Goal: Task Accomplishment & Management: Manage account settings

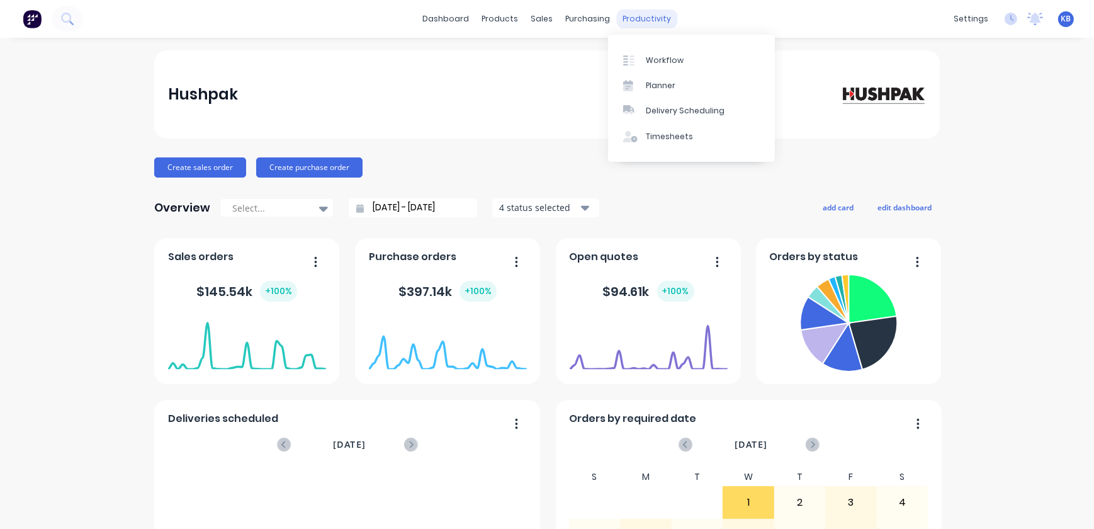
click at [629, 14] on div "productivity" at bounding box center [647, 18] width 61 height 19
click at [658, 131] on div "Timesheets" at bounding box center [669, 136] width 47 height 11
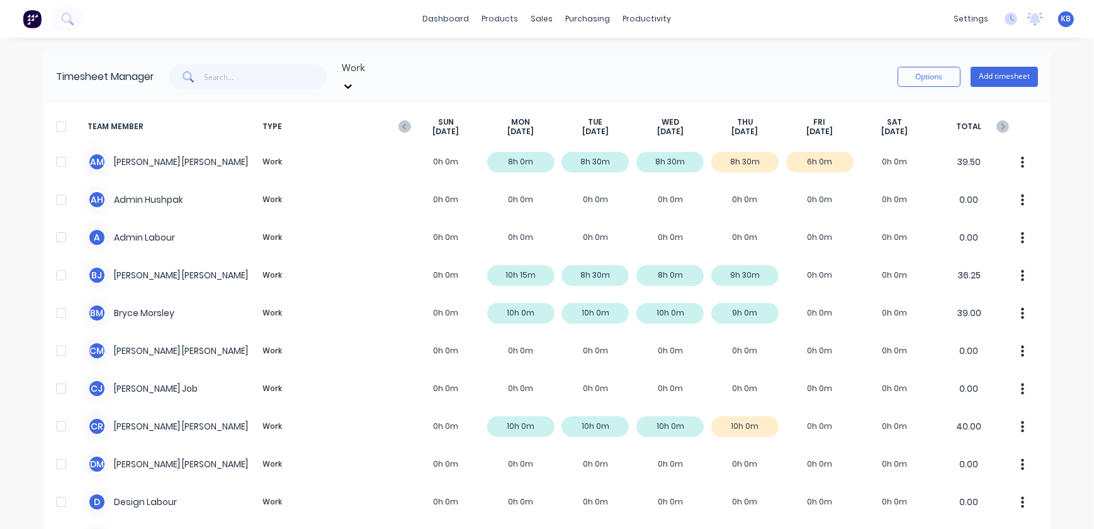
drag, startPoint x: 227, startPoint y: 88, endPoint x: 237, endPoint y: 79, distance: 13.4
click at [228, 84] on div "Timesheet Manager Work Options Add timesheet" at bounding box center [546, 76] width 1007 height 53
click at [237, 79] on input "text" at bounding box center [266, 76] width 123 height 25
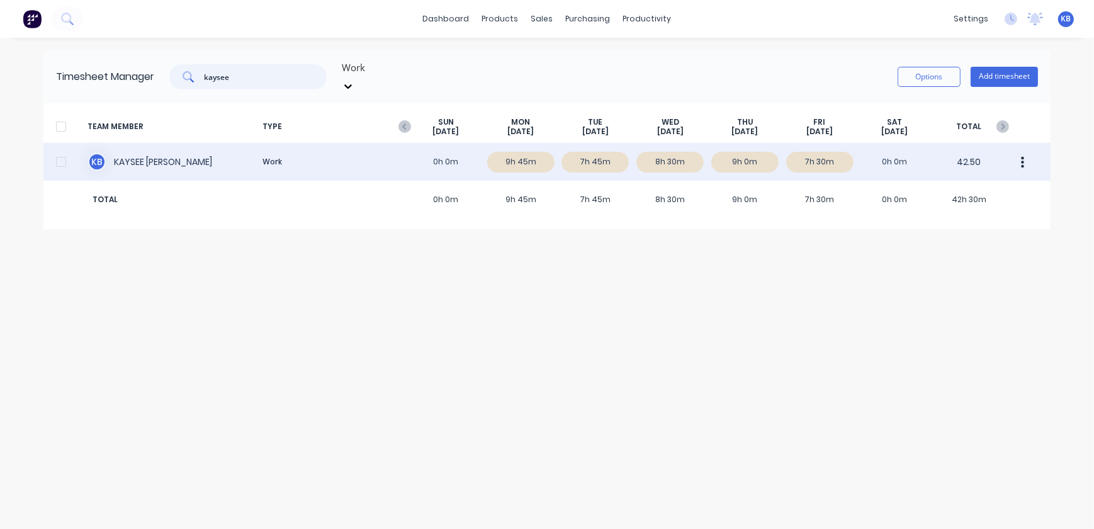
type input "kaysee"
click at [136, 150] on div "K B [PERSON_NAME] Work 0h 0m 9h 45m 7h 45m 8h 30m 9h 0m 7h 30m 0h 0m 42.50" at bounding box center [546, 162] width 1007 height 38
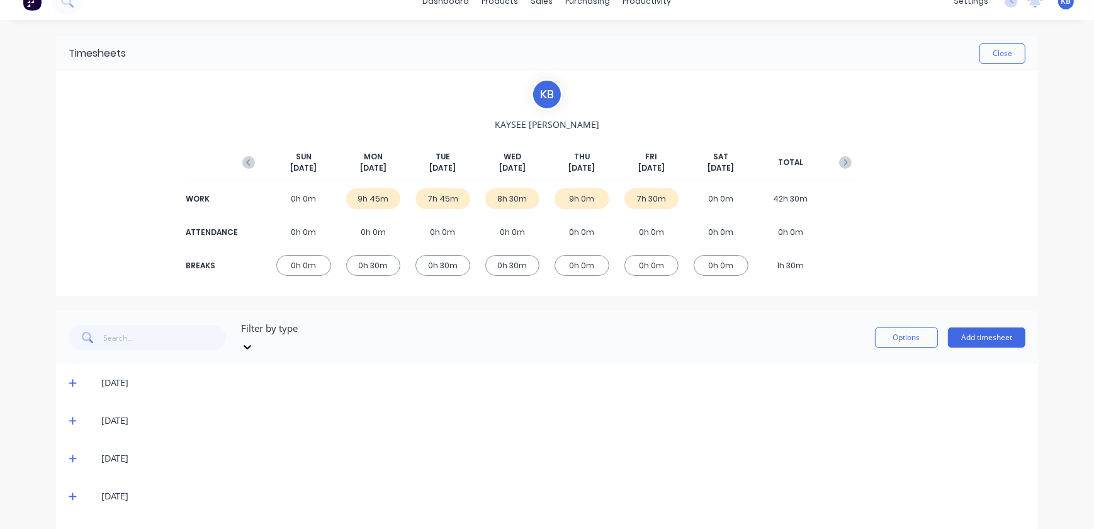
scroll to position [44, 0]
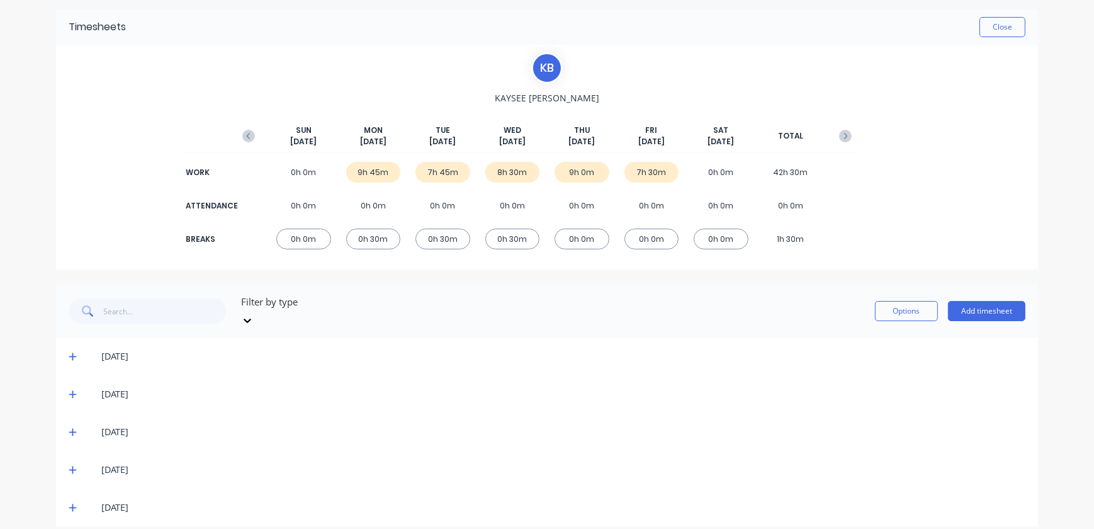
click at [70, 465] on icon at bounding box center [73, 469] width 8 height 9
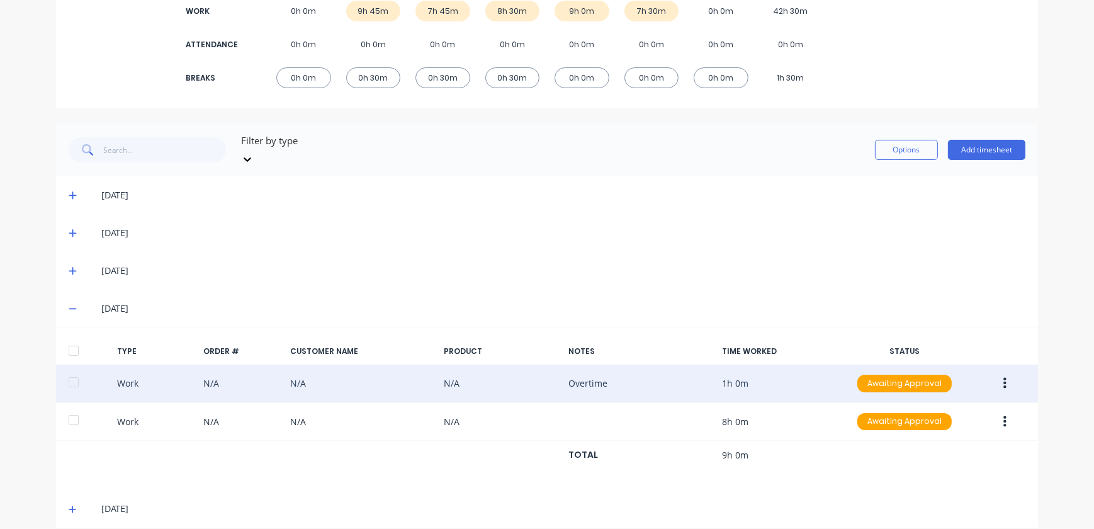
scroll to position [206, 0]
click at [1003, 375] on icon "button" at bounding box center [1004, 382] width 3 height 14
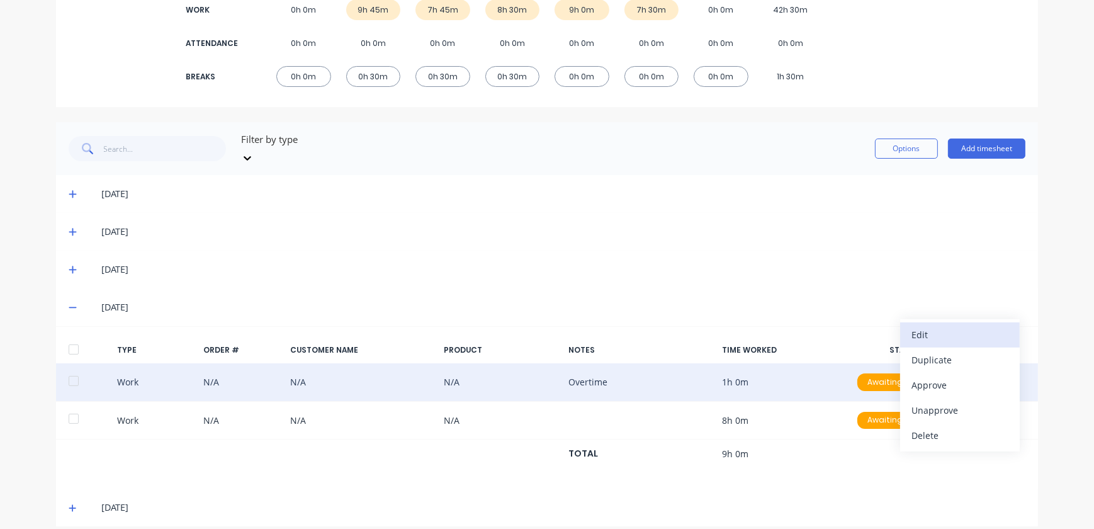
click at [922, 327] on div "Edit" at bounding box center [959, 334] width 97 height 18
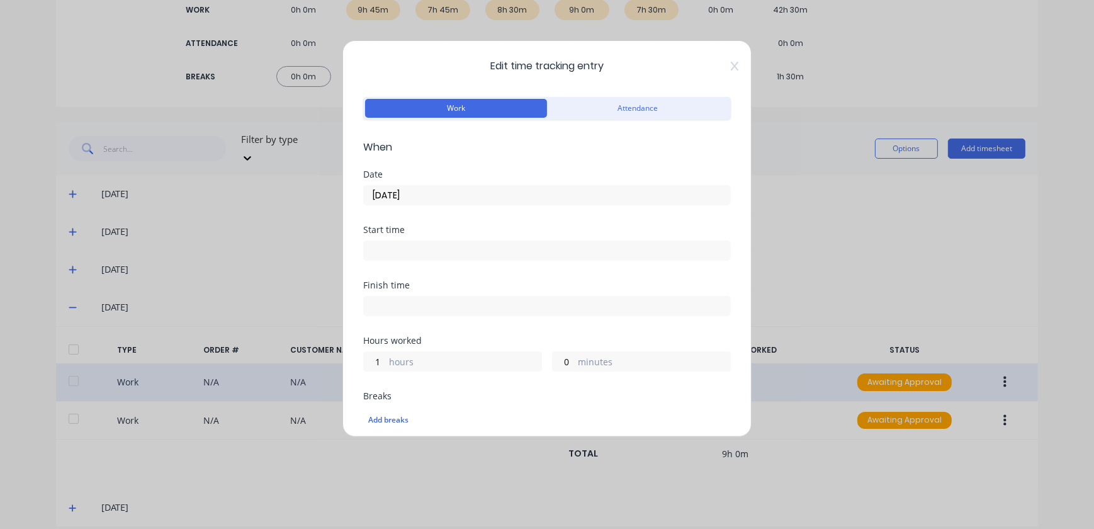
scroll to position [57, 0]
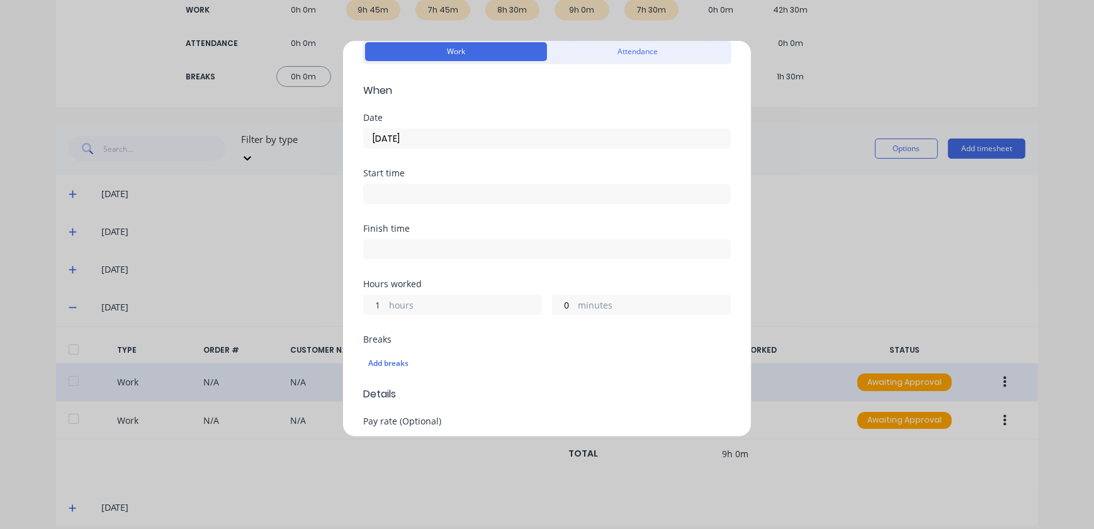
click at [378, 302] on input "1" at bounding box center [375, 304] width 22 height 19
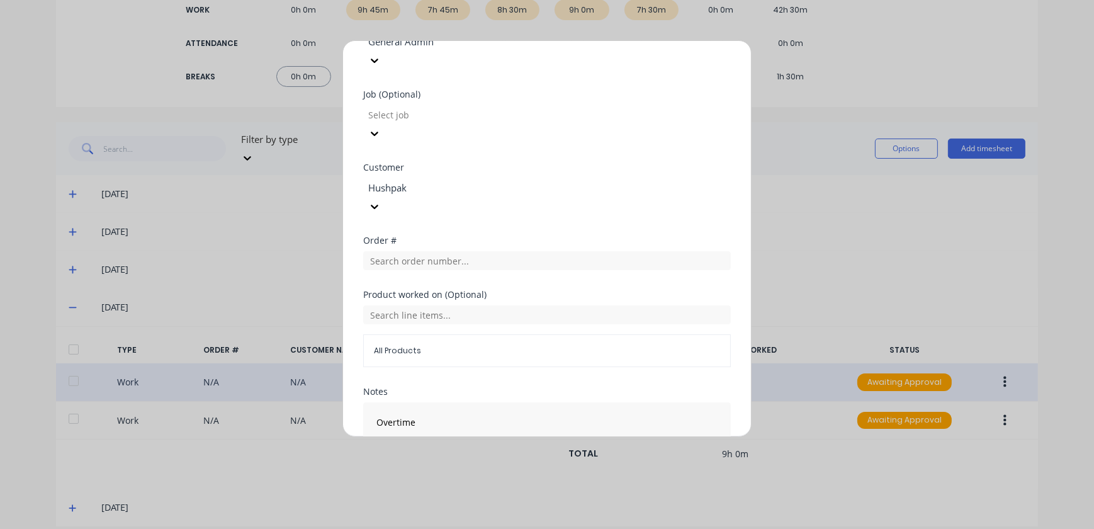
scroll to position [543, 0]
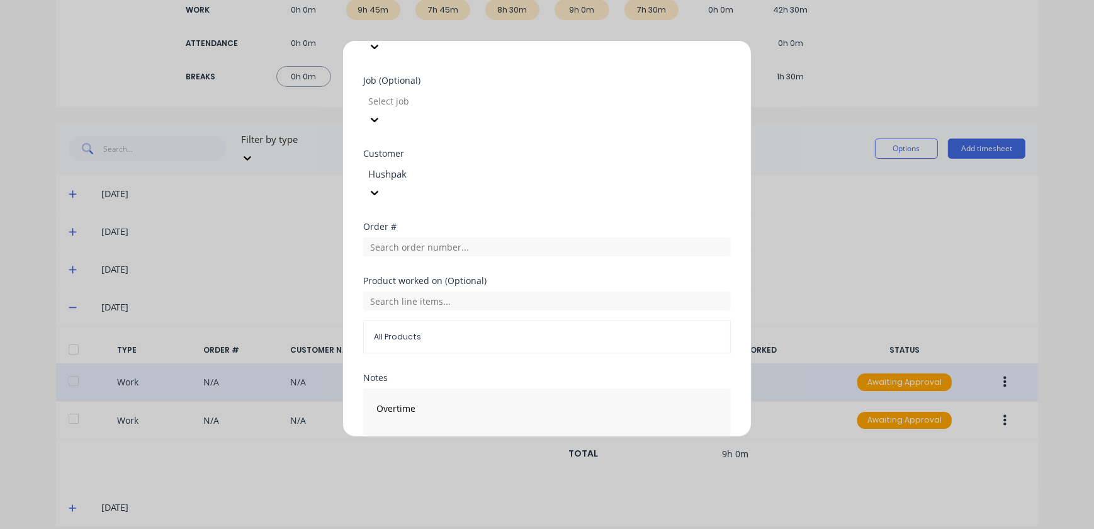
type input "2"
click at [433, 388] on textarea "Overtime" at bounding box center [547, 421] width 368 height 67
drag, startPoint x: 429, startPoint y: 330, endPoint x: 474, endPoint y: 362, distance: 55.2
click at [434, 388] on textarea "Overtime + 1 hour work from home" at bounding box center [547, 421] width 368 height 67
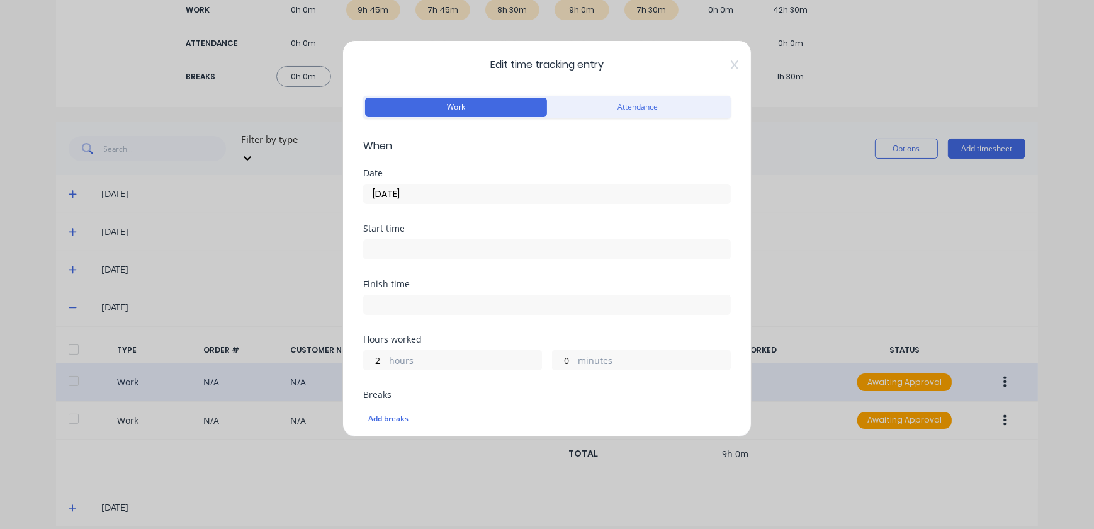
scroll to position [0, 0]
type textarea "Overtime + 1.5 hour work from home"
click at [629, 337] on div "Hours worked" at bounding box center [547, 340] width 368 height 9
click at [578, 359] on label "minutes" at bounding box center [654, 363] width 152 height 16
click at [573, 359] on input "0" at bounding box center [564, 361] width 22 height 19
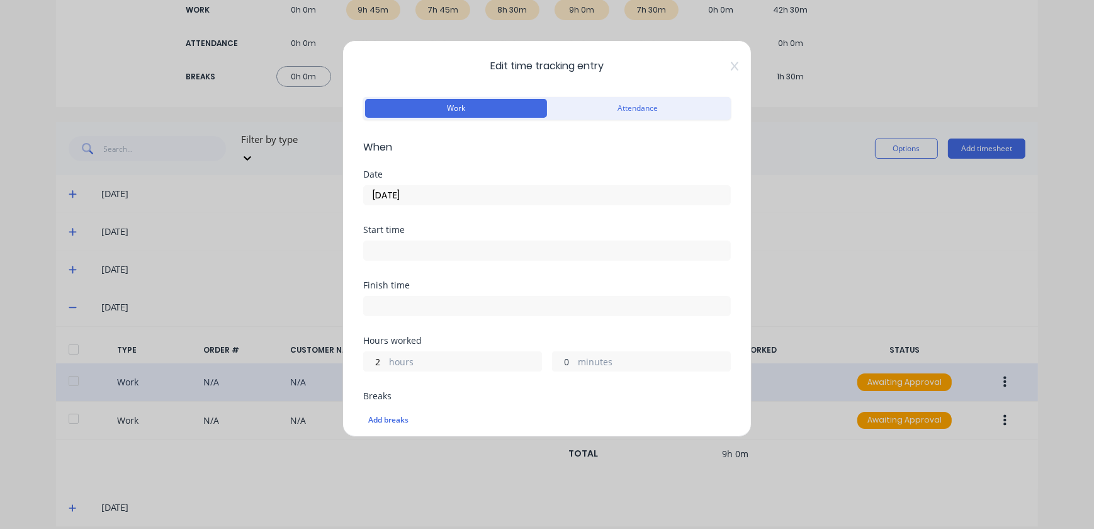
drag, startPoint x: 563, startPoint y: 364, endPoint x: 516, endPoint y: 364, distance: 47.2
click at [516, 364] on div "2 hours 0 minutes" at bounding box center [547, 359] width 368 height 23
type input "30"
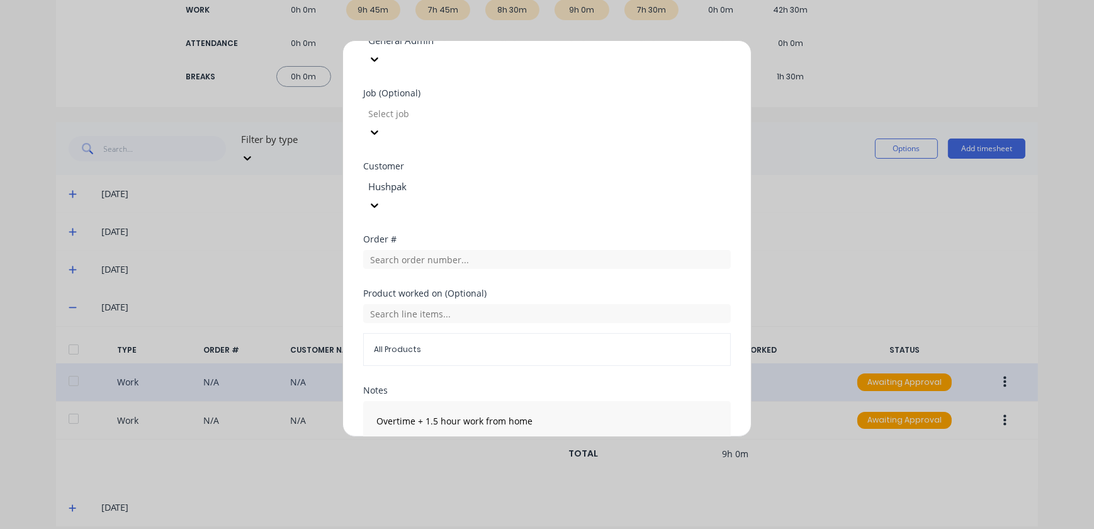
scroll to position [543, 0]
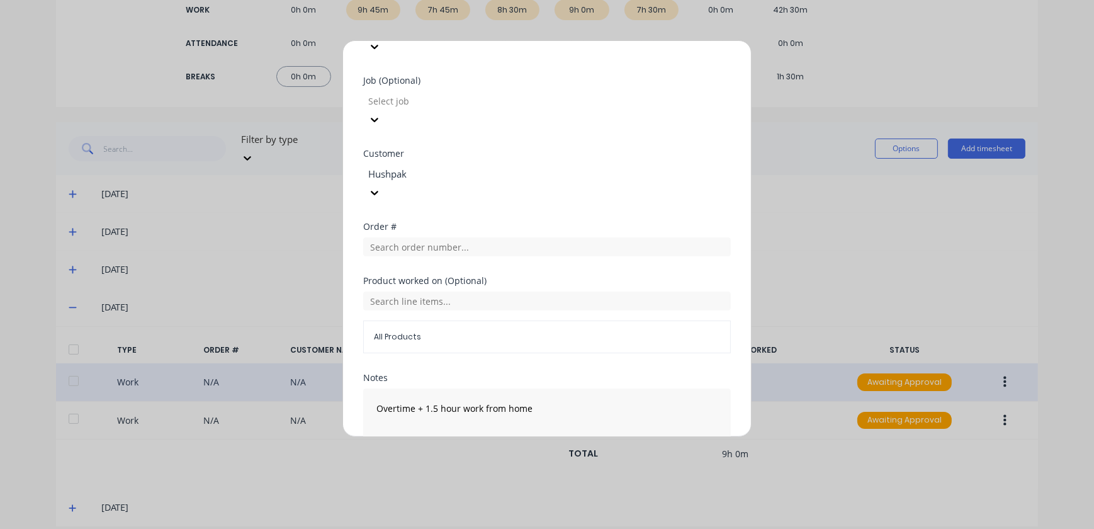
click at [531, 475] on button "Edit time tracking entry" at bounding box center [517, 485] width 108 height 20
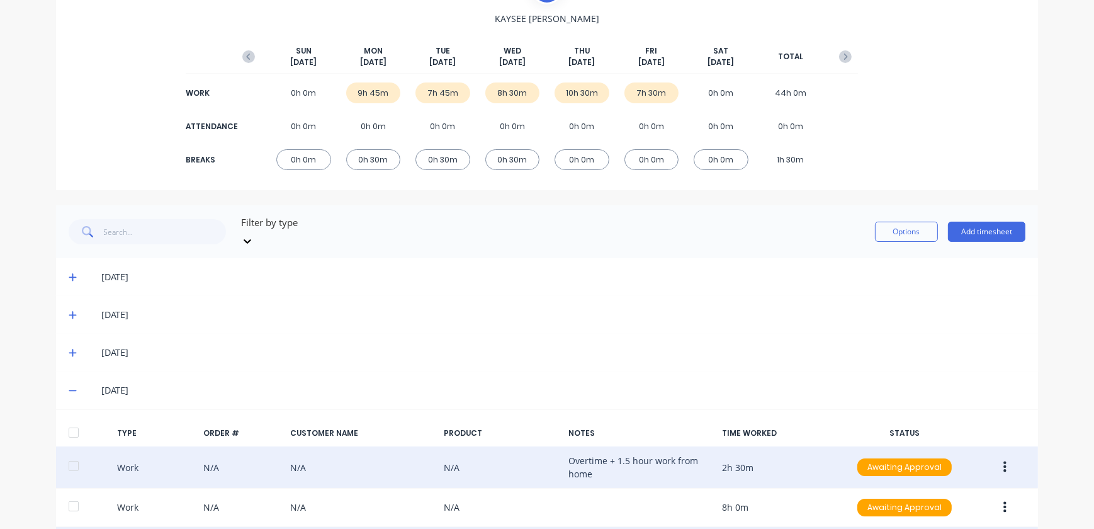
scroll to position [0, 0]
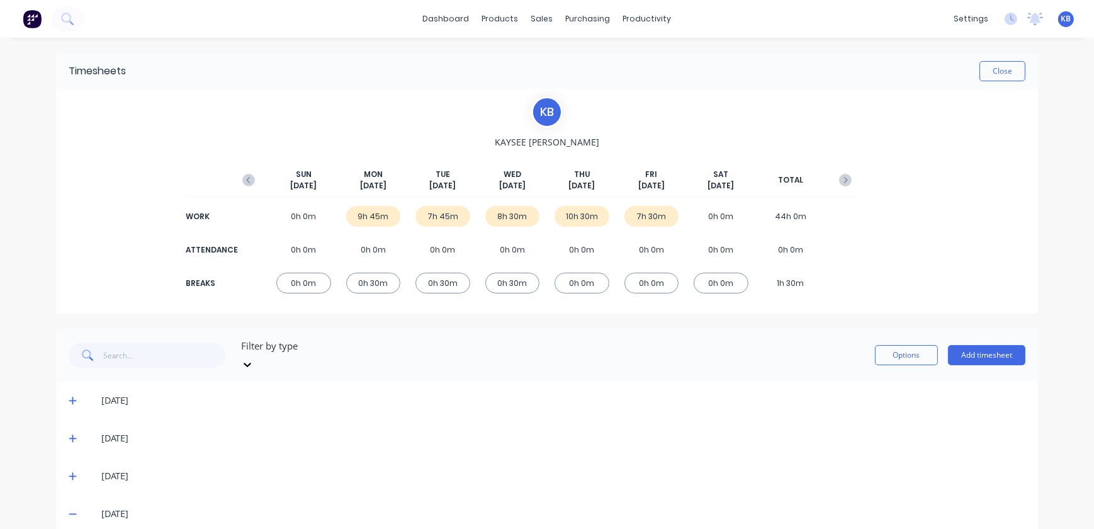
click at [629, 216] on div "7h 30m" at bounding box center [651, 216] width 55 height 21
click at [659, 209] on div "7h 30m" at bounding box center [651, 216] width 55 height 21
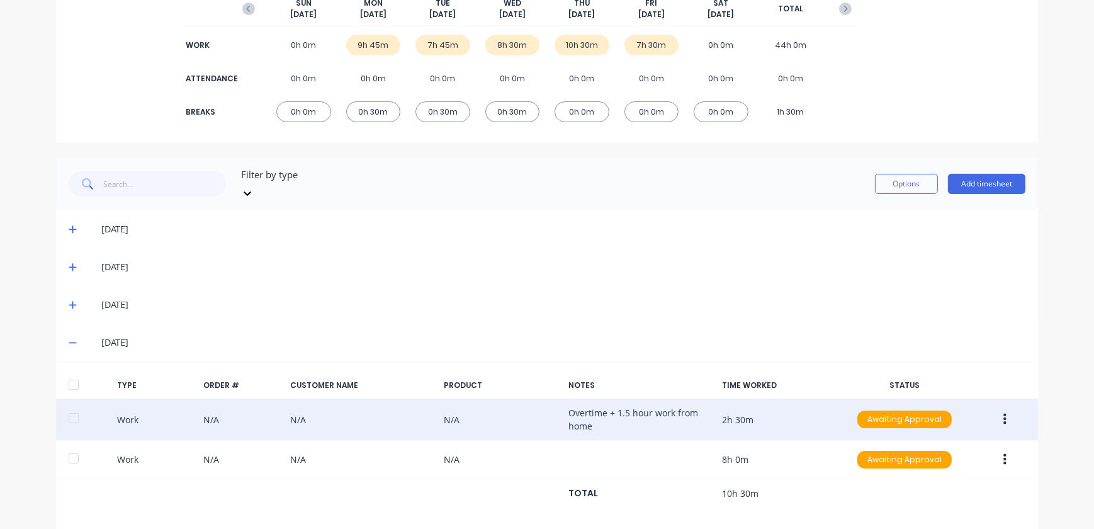
click at [73, 336] on span at bounding box center [75, 342] width 13 height 13
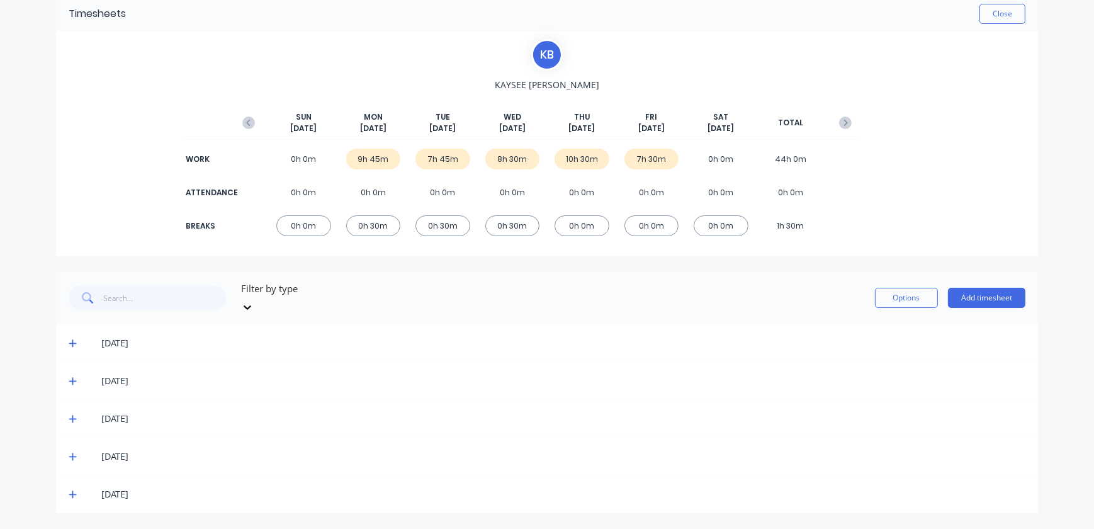
scroll to position [44, 0]
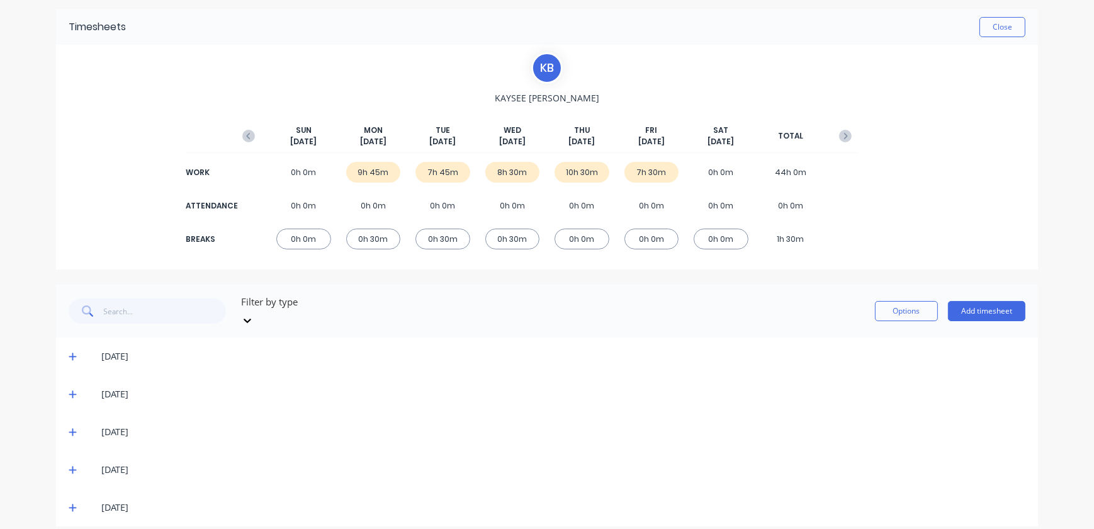
click at [69, 503] on icon at bounding box center [73, 507] width 8 height 9
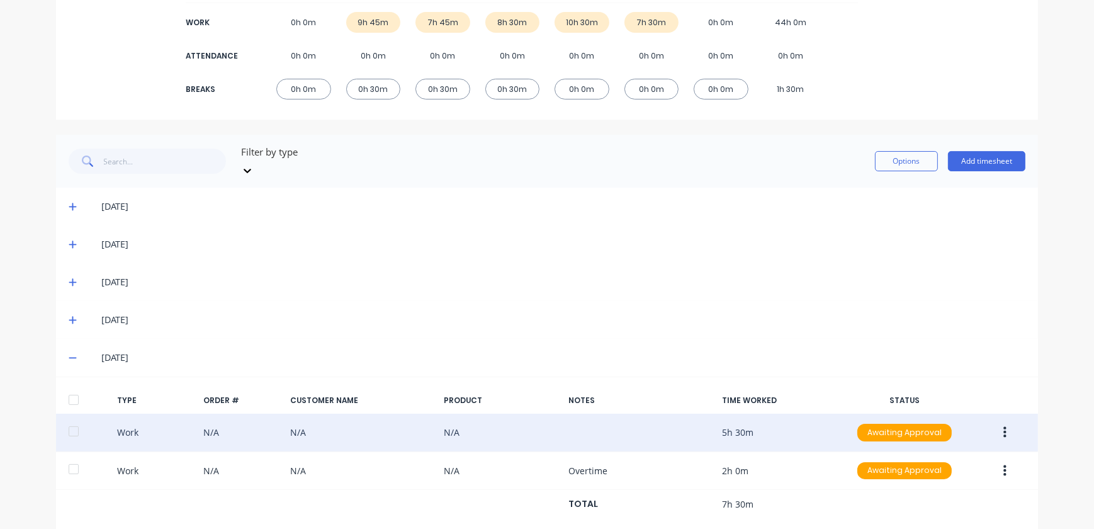
scroll to position [206, 0]
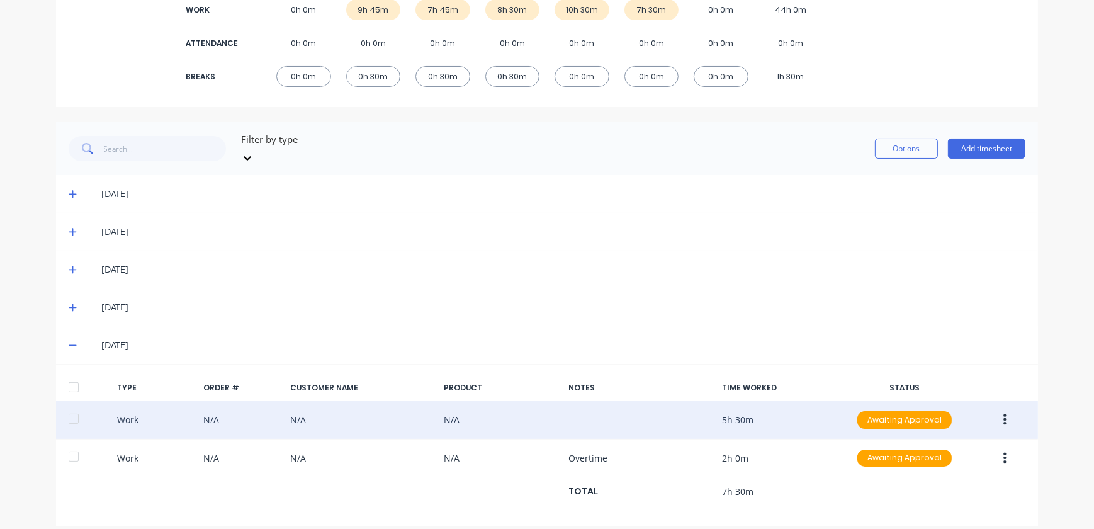
click at [1003, 414] on icon "button" at bounding box center [1004, 419] width 3 height 11
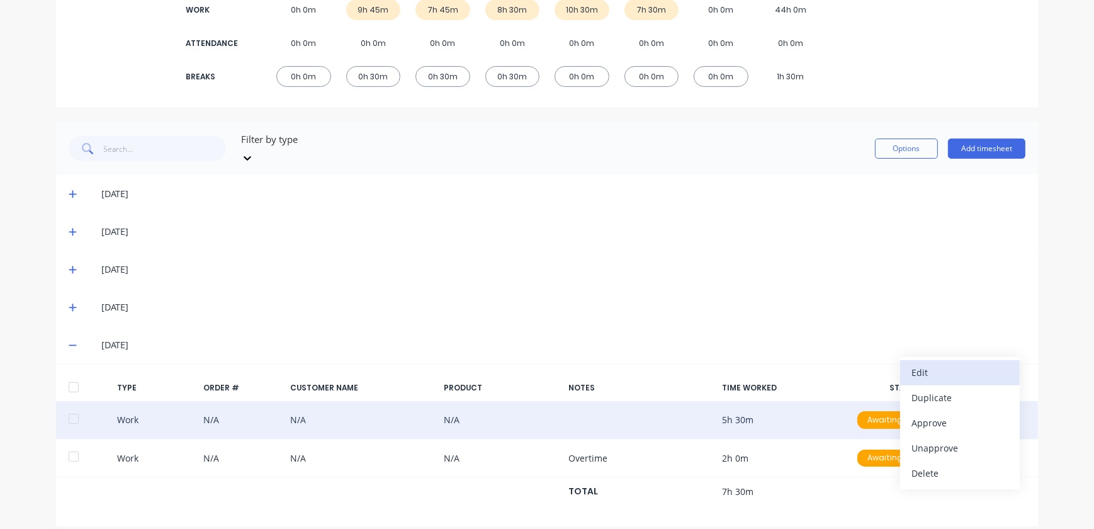
click at [966, 370] on button "Edit" at bounding box center [960, 372] width 120 height 25
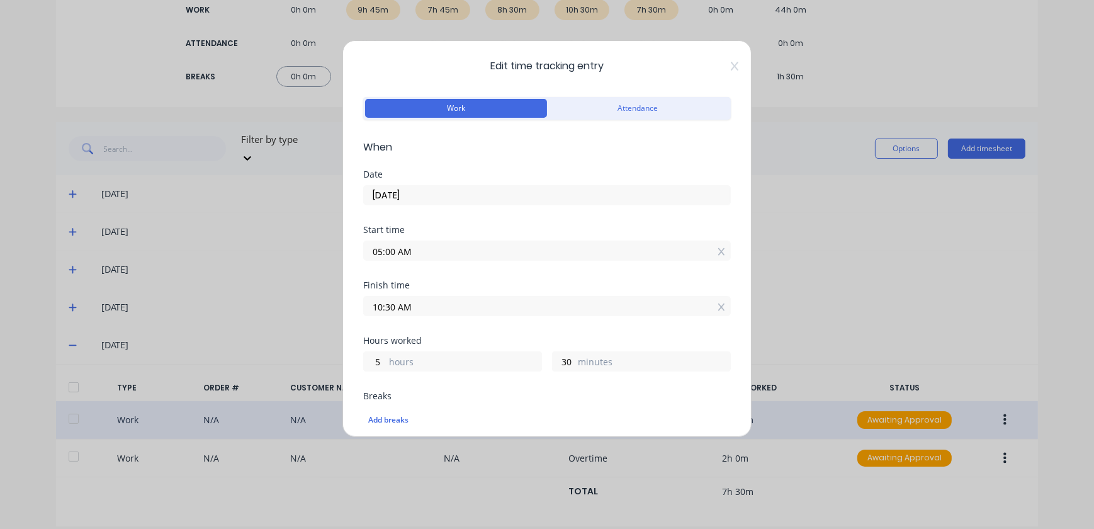
click at [463, 250] on input "05:00 AM" at bounding box center [547, 250] width 366 height 19
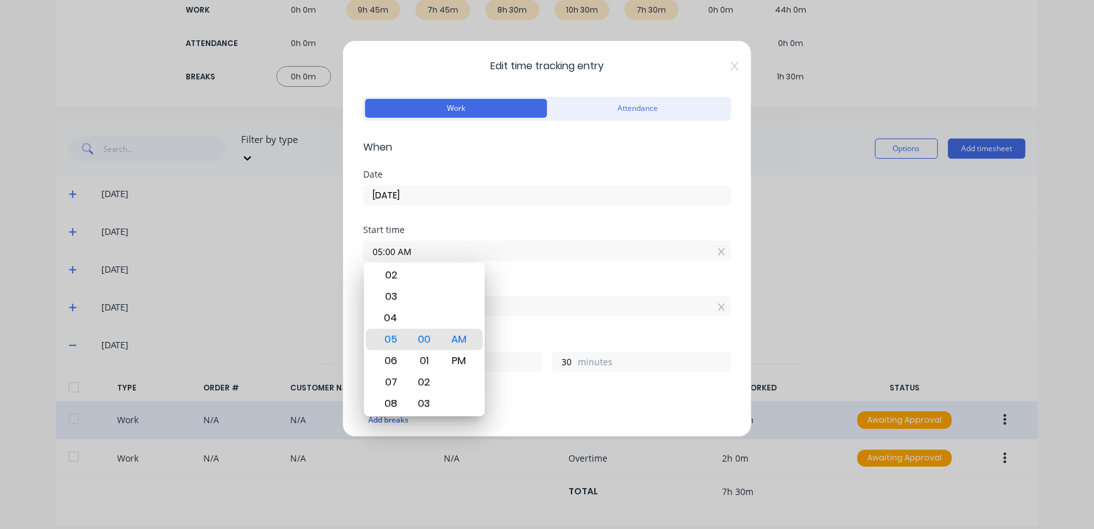
click at [380, 250] on input "05:00 AM" at bounding box center [547, 250] width 366 height 19
type input "07:00 AM"
type input "3"
click at [542, 296] on label "10:30 AM" at bounding box center [547, 306] width 368 height 20
click at [542, 296] on input "10:30 AM" at bounding box center [547, 305] width 366 height 19
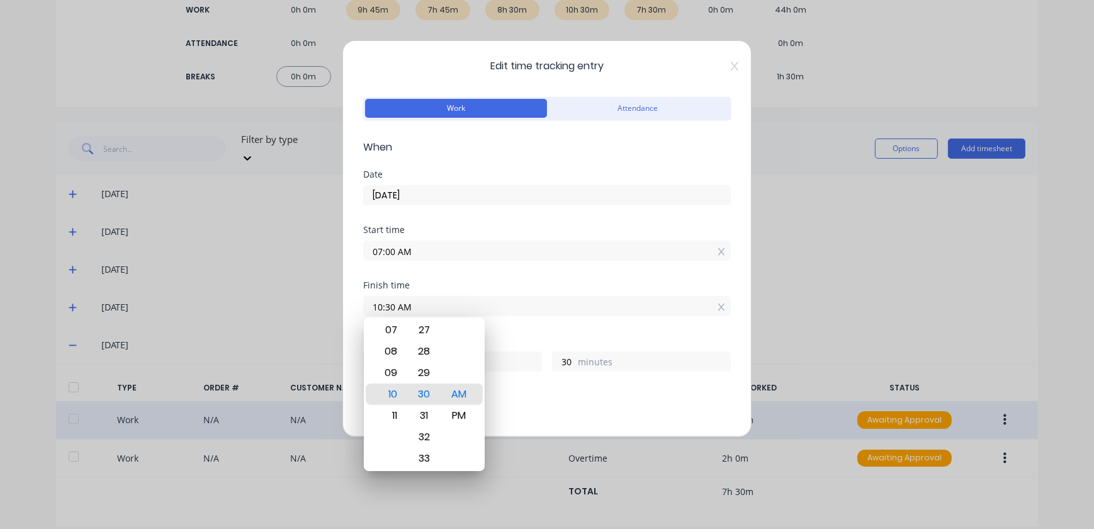
click at [417, 305] on input "10:30 AM" at bounding box center [547, 305] width 366 height 19
click at [597, 314] on label "10:30 AM" at bounding box center [547, 306] width 368 height 20
click at [597, 314] on input "10:30 AM" at bounding box center [547, 305] width 366 height 19
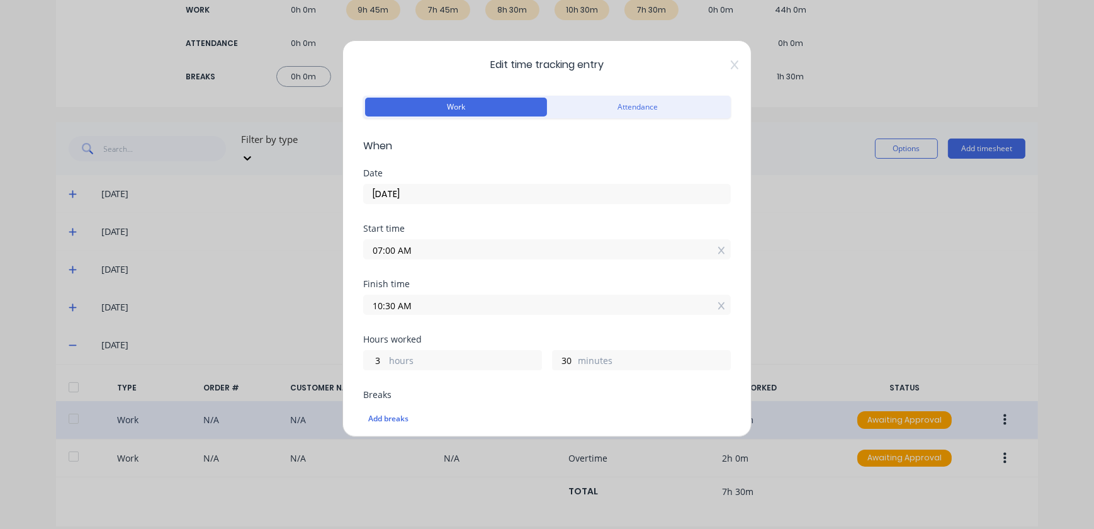
scroll to position [0, 0]
click at [380, 305] on input "10:30 AM" at bounding box center [547, 305] width 366 height 19
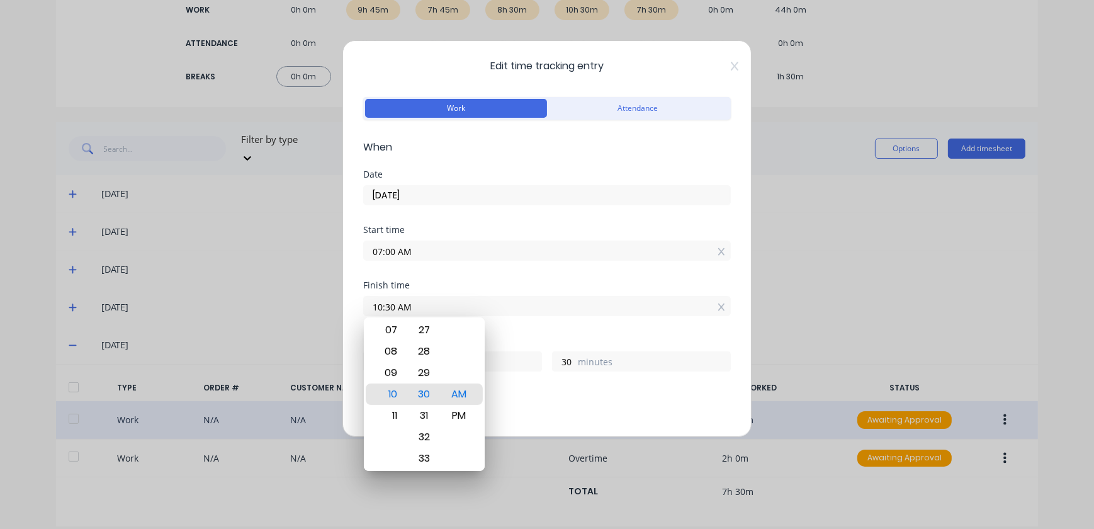
click at [384, 303] on input "10:30 AM" at bounding box center [547, 305] width 366 height 19
type input "12:30 AM"
type input "17"
click at [530, 331] on div "Finish time 12:30 AM" at bounding box center [547, 308] width 368 height 55
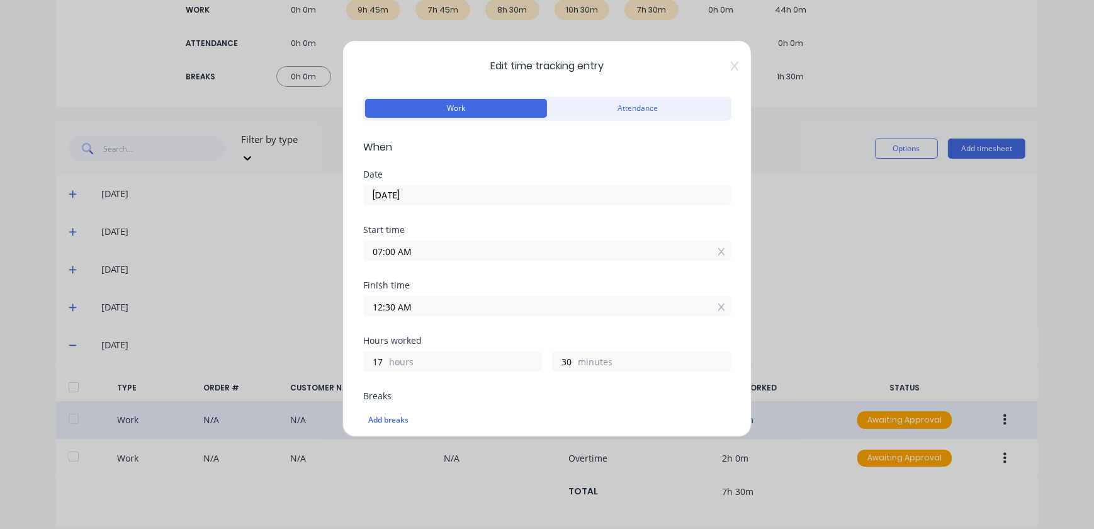
click at [427, 312] on input "12:30 AM" at bounding box center [547, 305] width 366 height 19
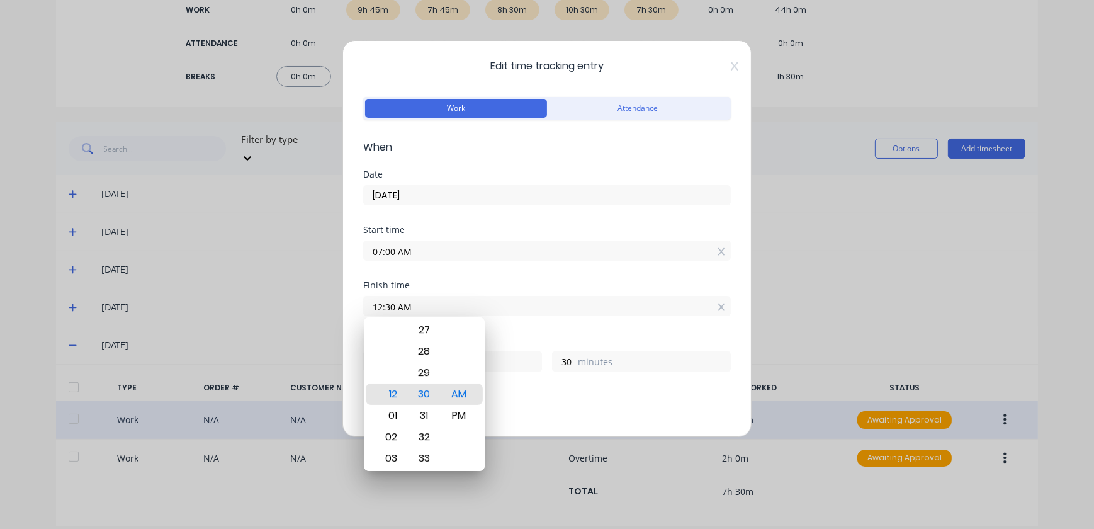
click at [700, 307] on input "12:30 AM" at bounding box center [547, 305] width 366 height 19
click at [707, 307] on input "12:30 AM" at bounding box center [547, 305] width 366 height 19
click at [709, 307] on div "12:30 AM" at bounding box center [547, 306] width 368 height 20
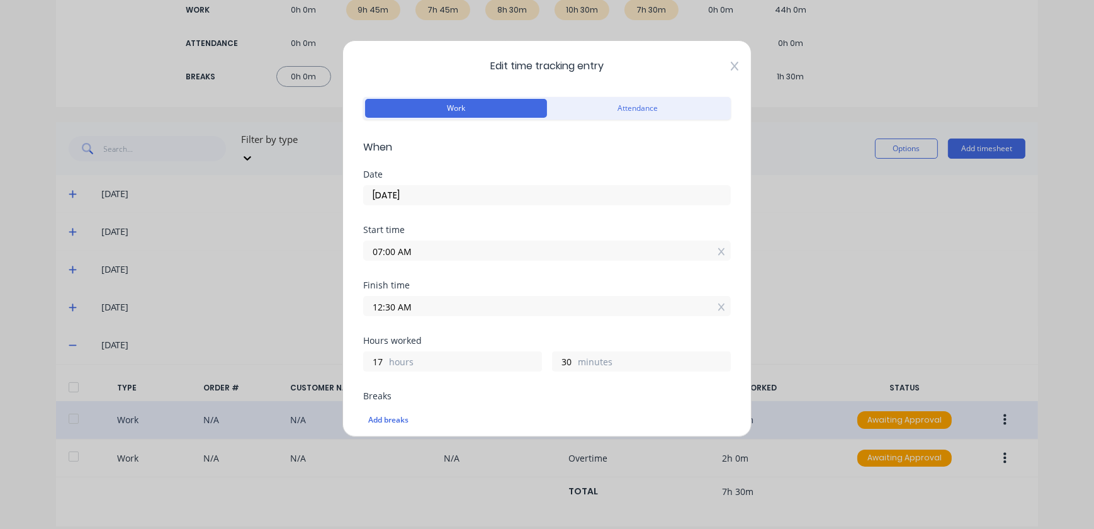
click at [731, 64] on icon at bounding box center [735, 66] width 8 height 10
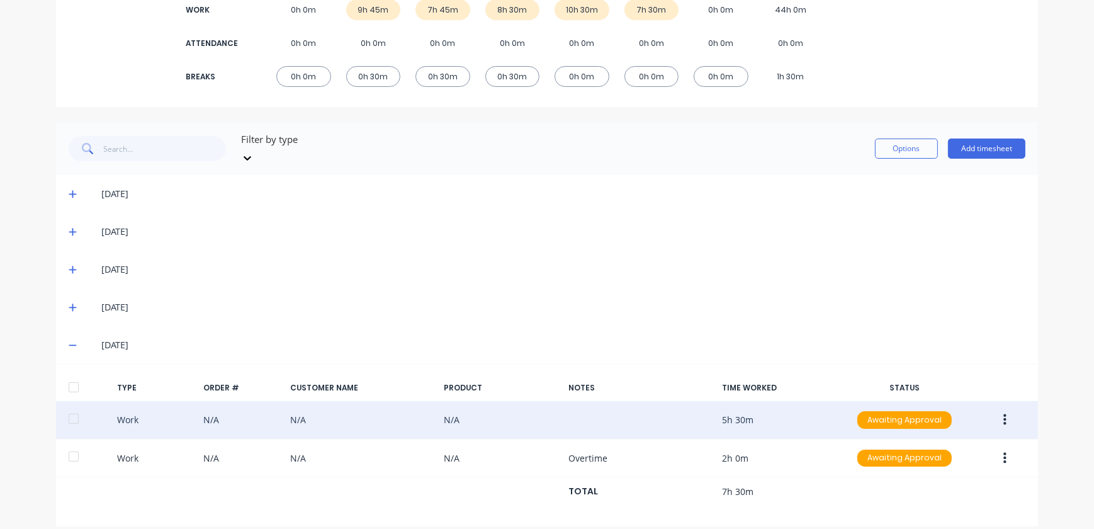
click at [1003, 414] on icon "button" at bounding box center [1004, 419] width 3 height 11
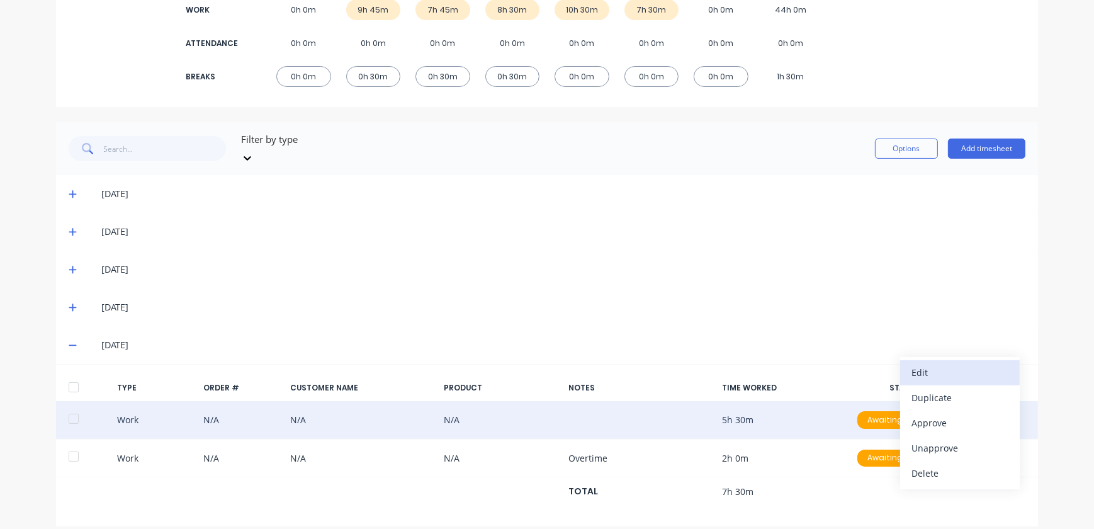
click at [939, 363] on div "Edit" at bounding box center [959, 372] width 97 height 18
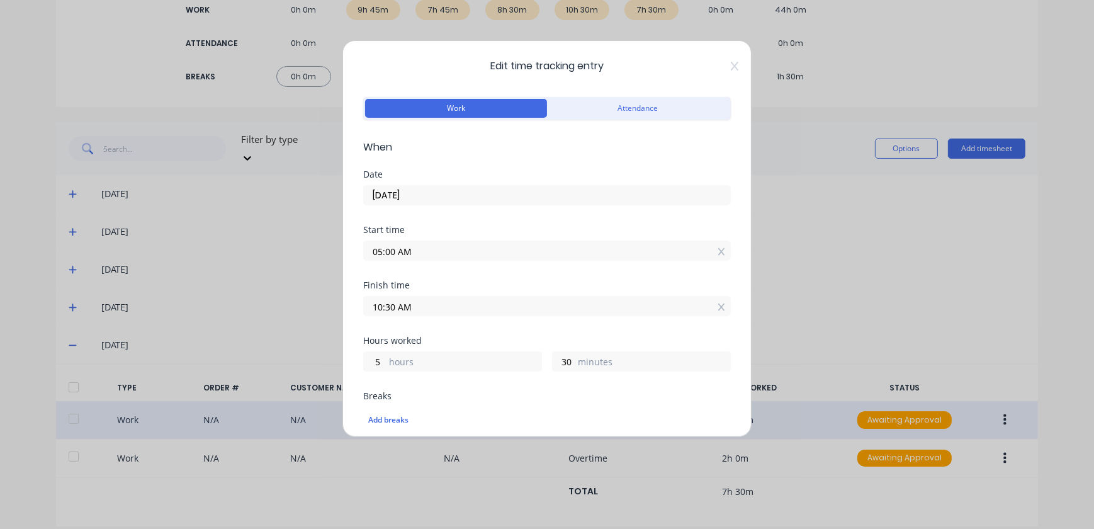
click at [384, 250] on input "05:00 AM" at bounding box center [547, 250] width 366 height 19
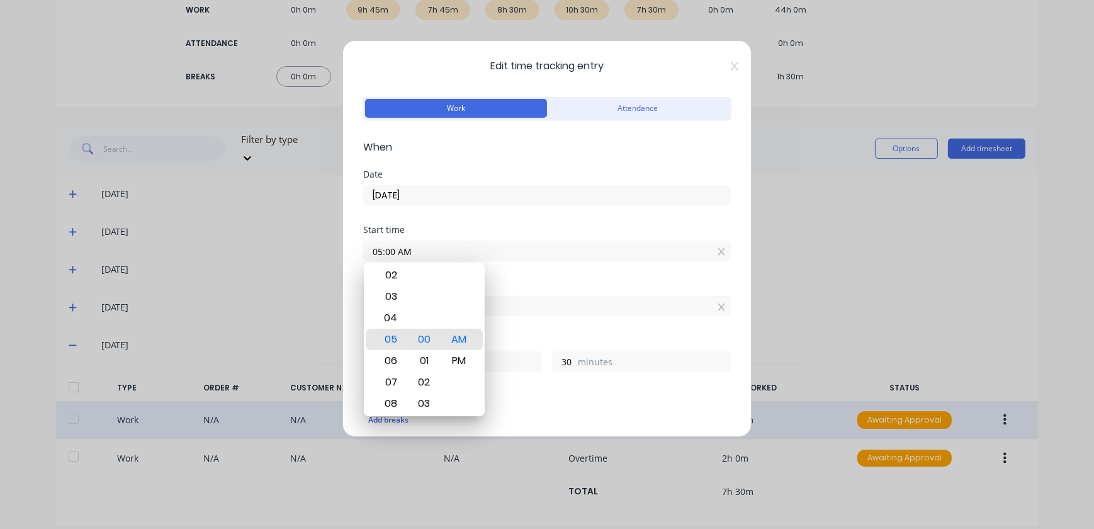
click at [382, 251] on input "05:00 AM" at bounding box center [547, 250] width 366 height 19
type input "07:00 AM"
type input "3"
click at [525, 282] on div "Finish time" at bounding box center [547, 285] width 368 height 9
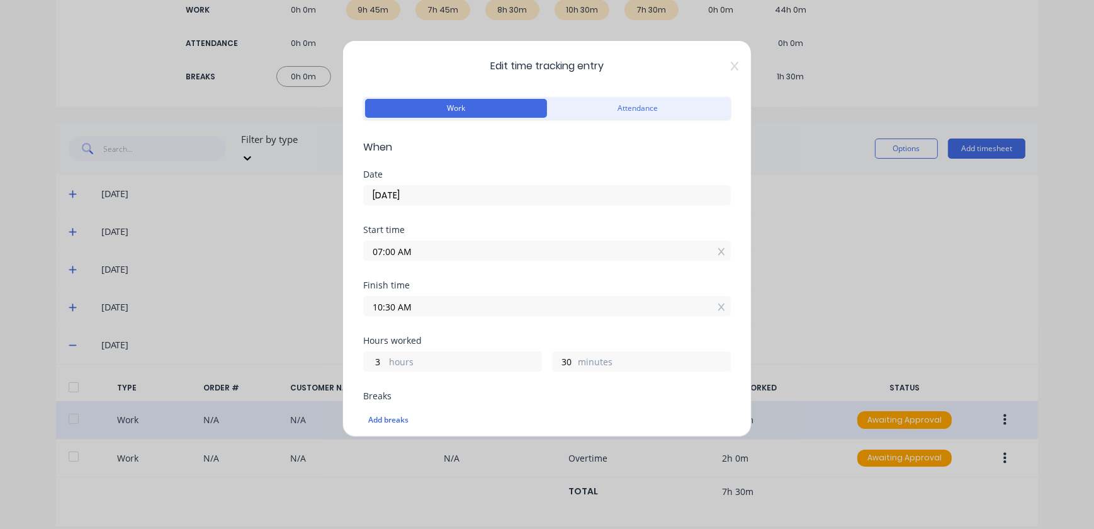
click at [373, 306] on input "10:30 AM" at bounding box center [547, 305] width 366 height 19
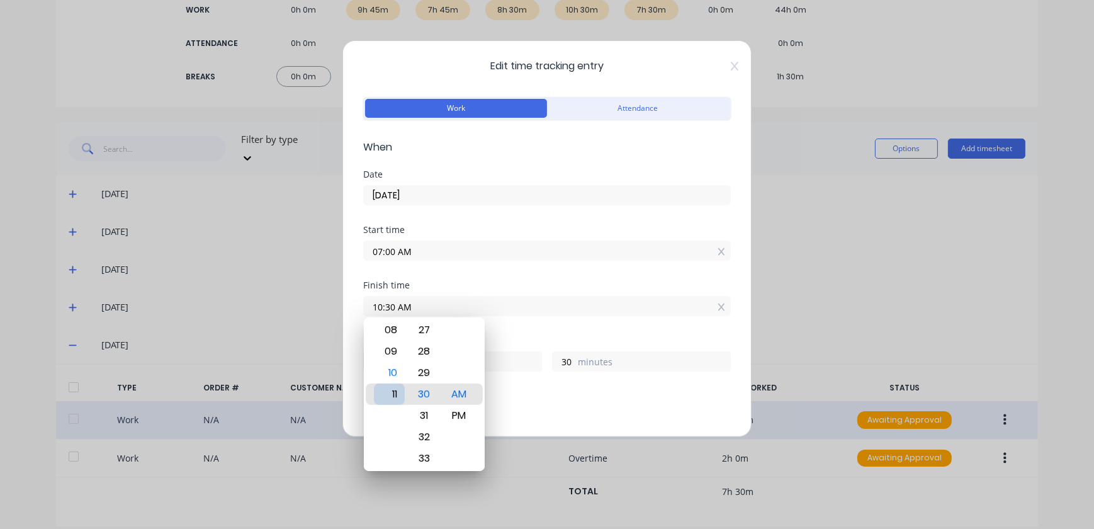
type input "11:30 AM"
type input "4"
type input "11:30 PM"
type input "16"
type input "10:30 PM"
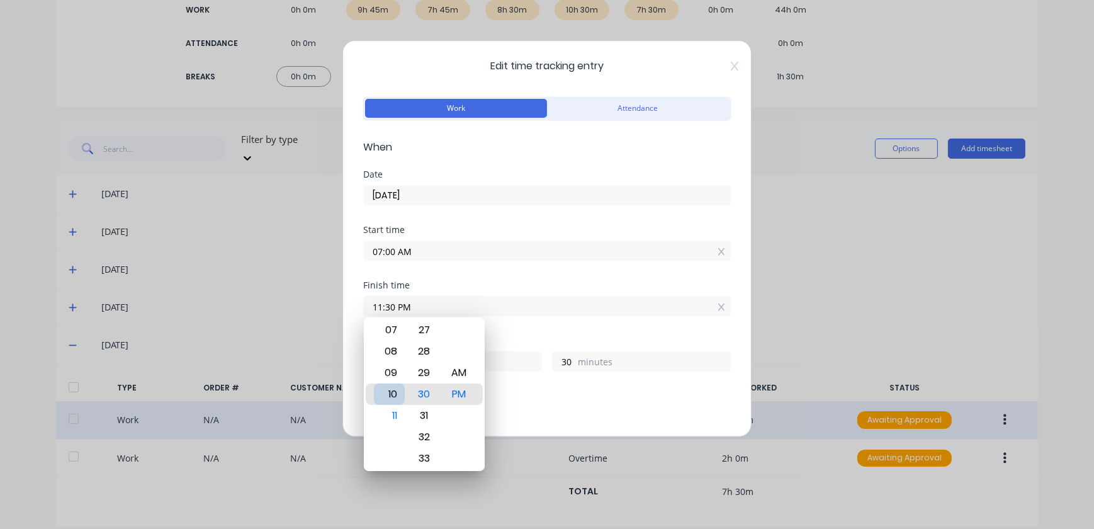
type input "15"
type input "05:30 PM"
type input "10"
type input "12:30 PM"
type input "5"
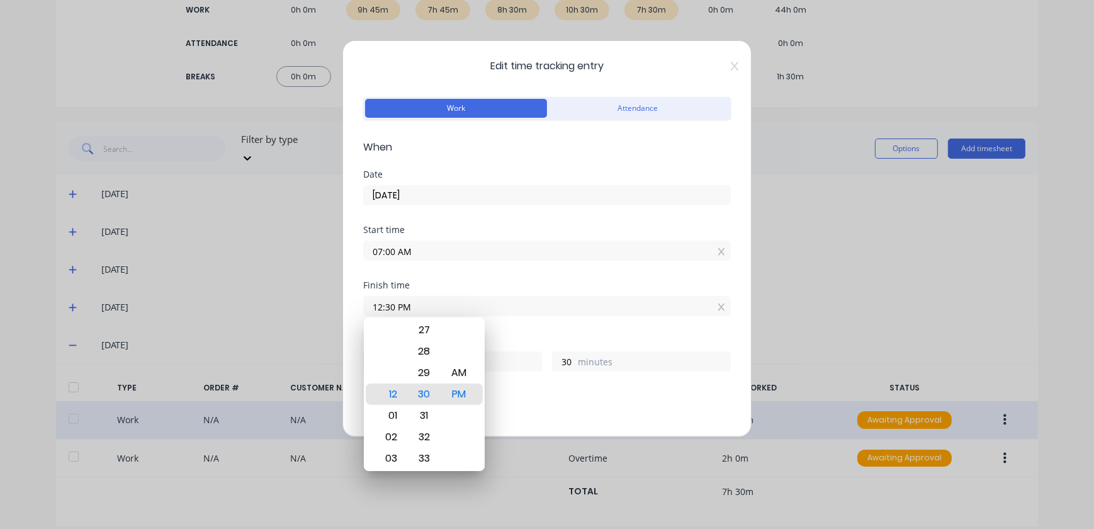
click at [543, 325] on div "Finish time 12:30 PM" at bounding box center [547, 308] width 368 height 55
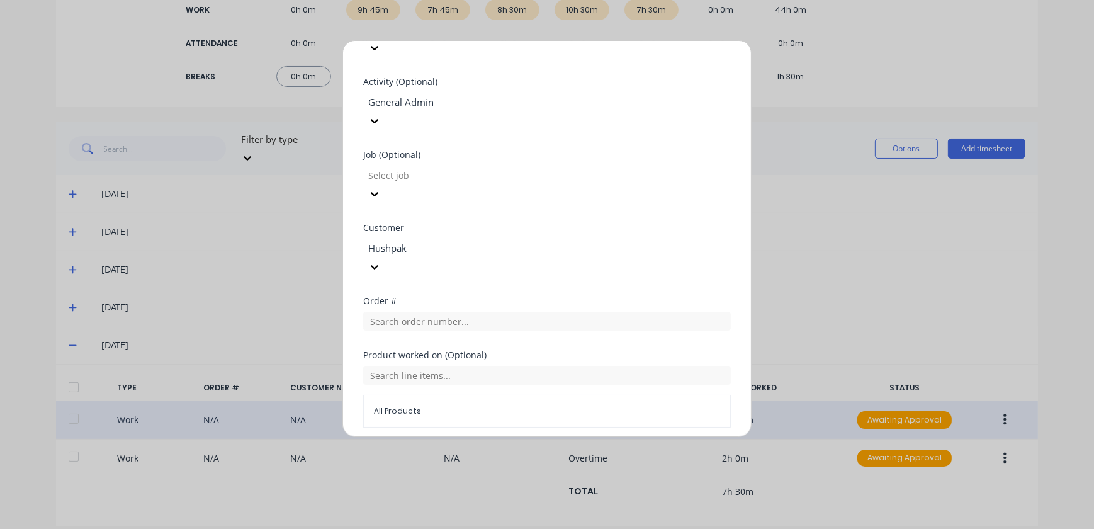
scroll to position [543, 0]
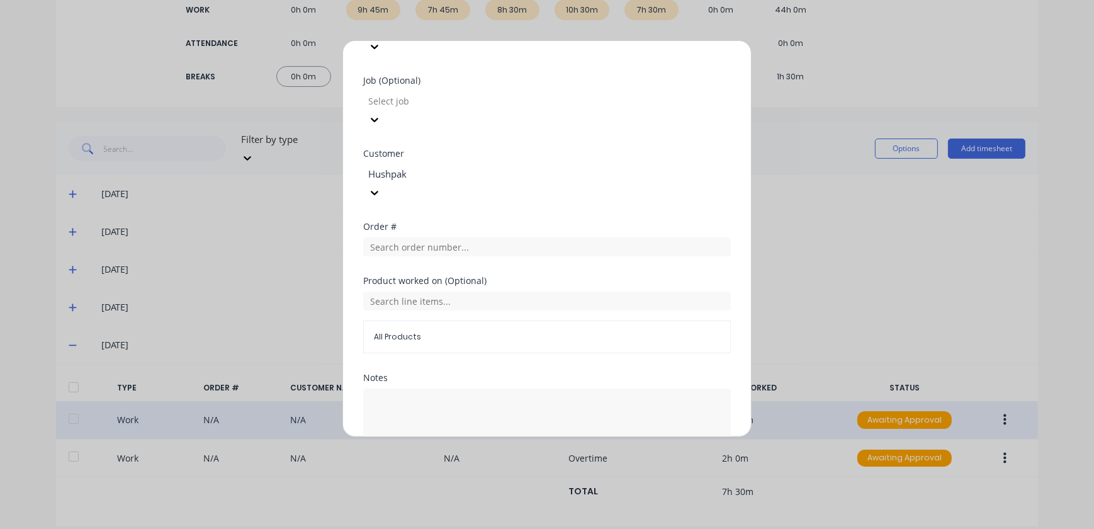
click at [536, 475] on button "Edit time tracking entry" at bounding box center [517, 485] width 108 height 20
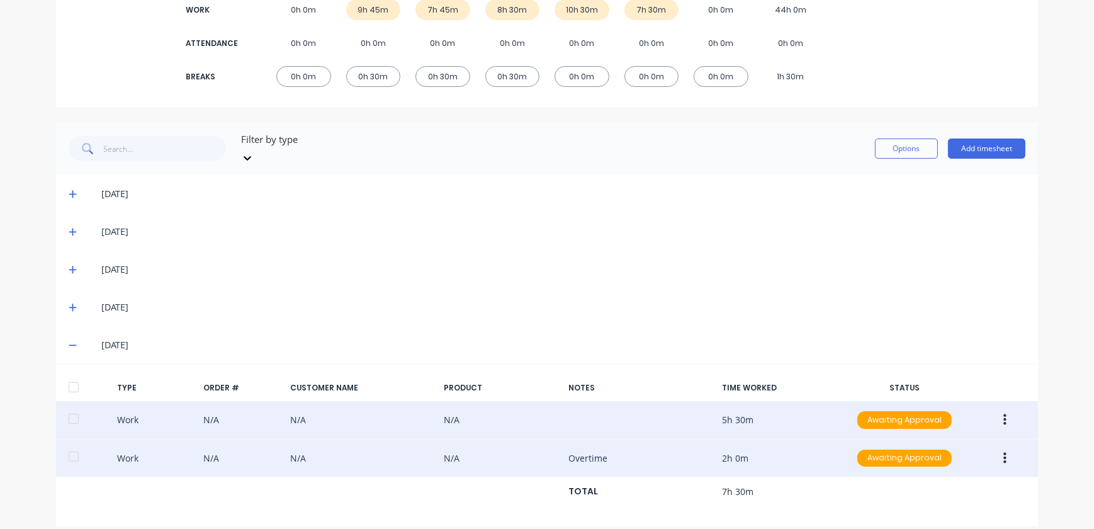
click at [1003, 451] on icon "button" at bounding box center [1004, 458] width 3 height 14
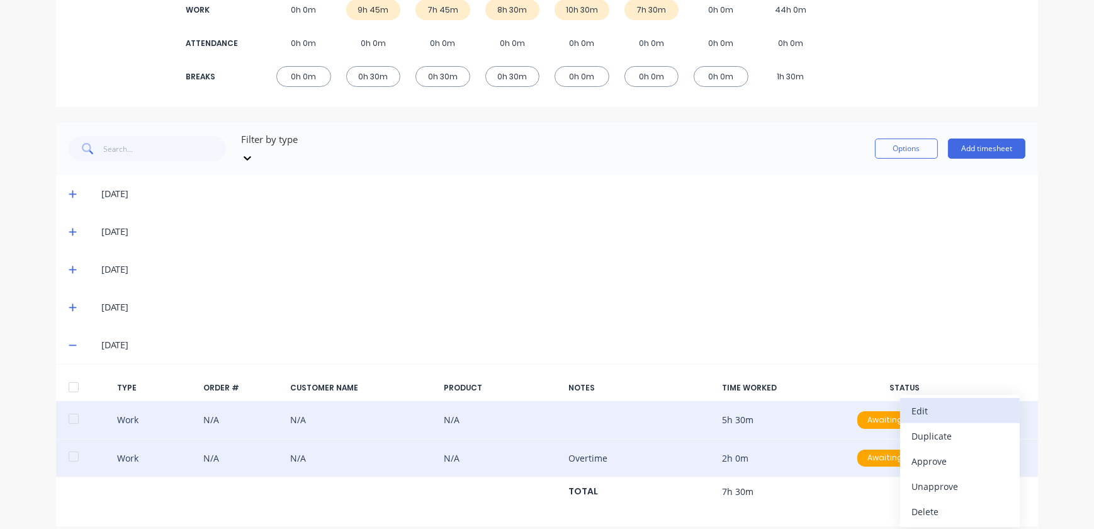
click at [930, 402] on div "Edit" at bounding box center [959, 411] width 97 height 18
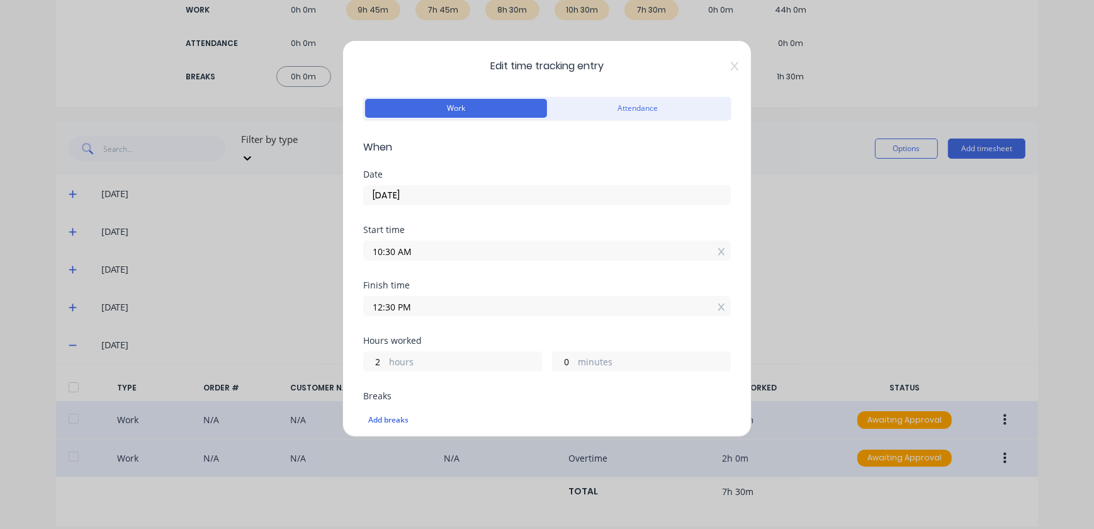
click at [409, 252] on input "10:30 AM" at bounding box center [547, 250] width 366 height 19
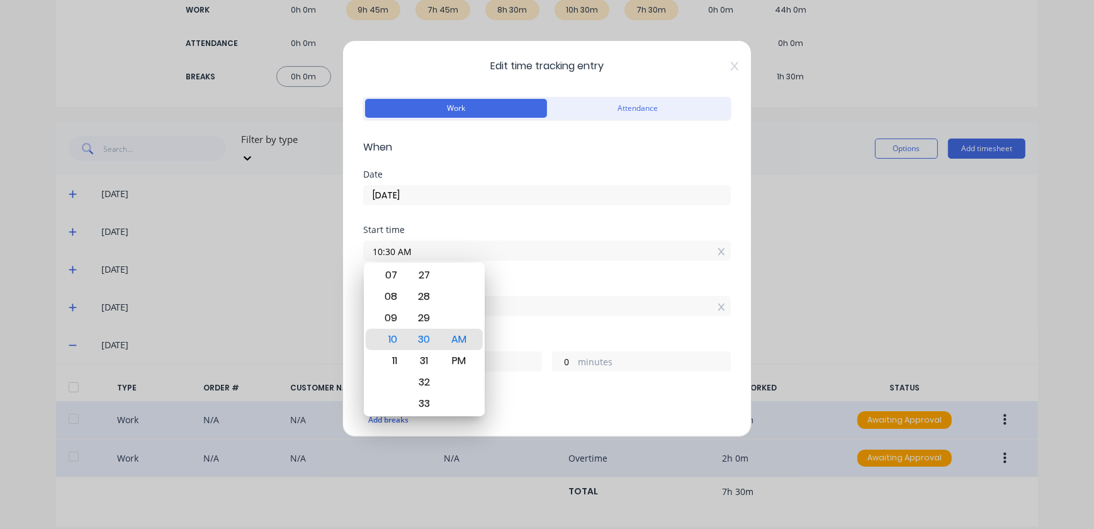
click at [572, 300] on input "12:30 PM" at bounding box center [547, 305] width 366 height 19
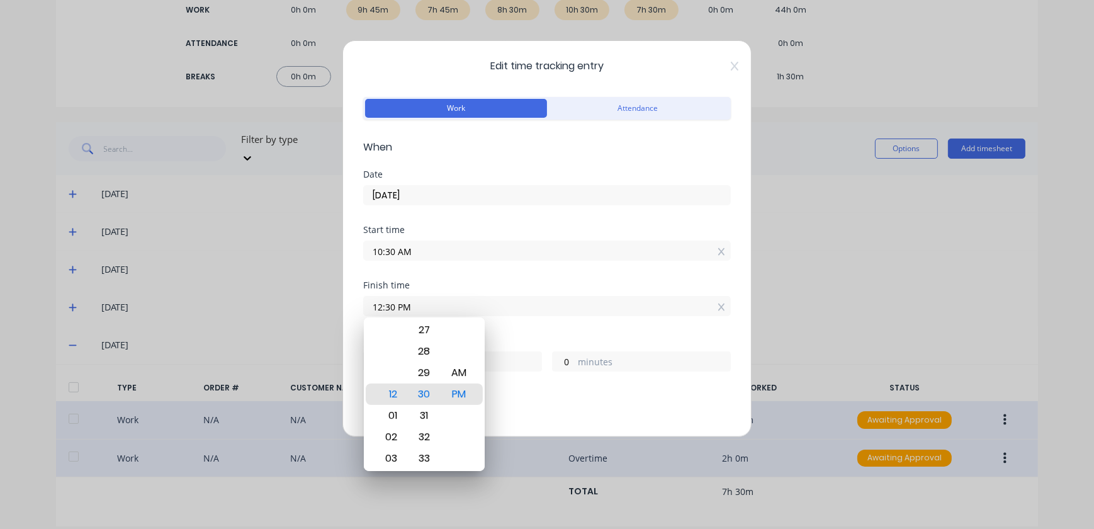
click at [419, 252] on input "10:30 AM" at bounding box center [547, 250] width 366 height 19
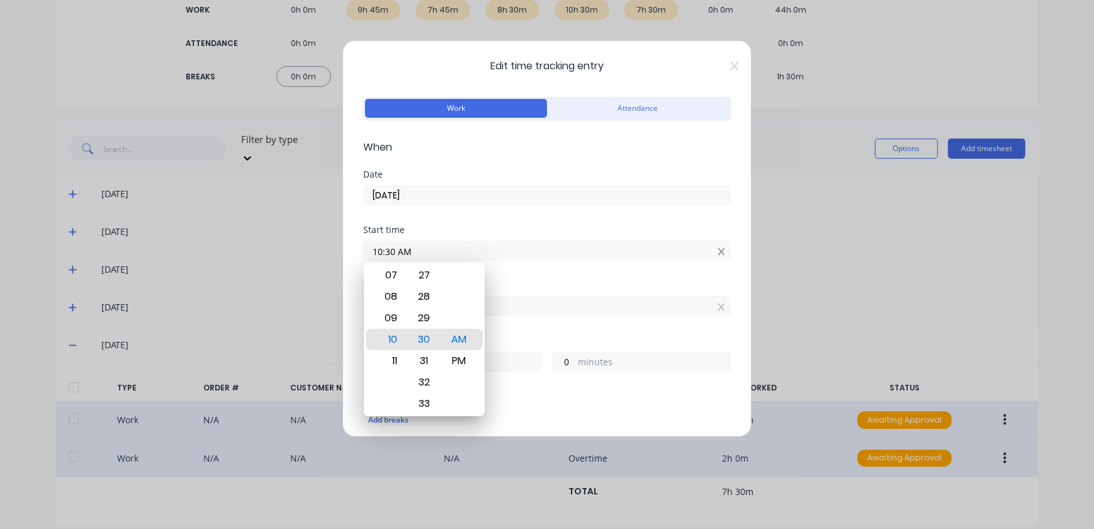
click at [709, 252] on div "10:30 AM" at bounding box center [547, 250] width 368 height 20
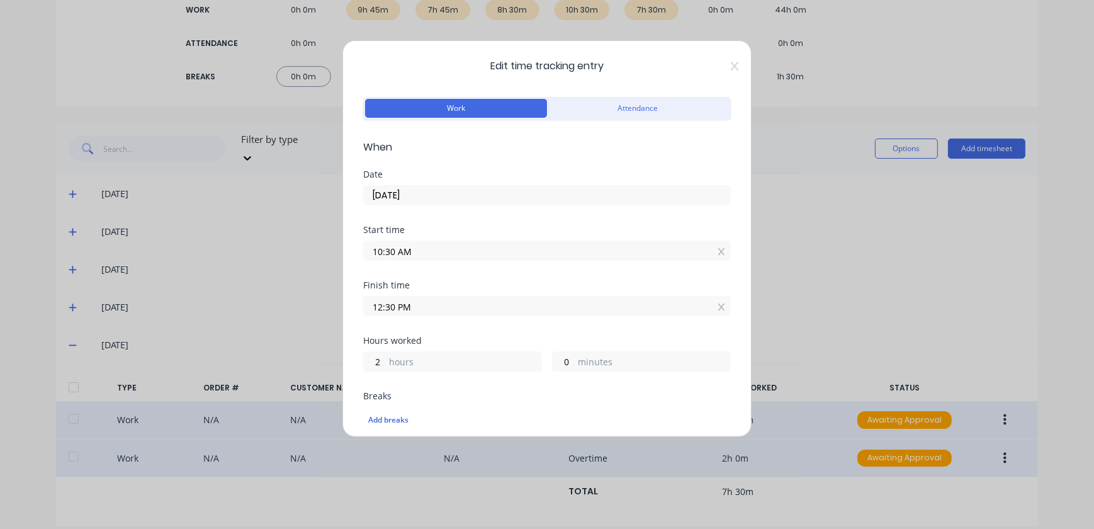
click at [383, 256] on input "10:30 AM" at bounding box center [547, 250] width 366 height 19
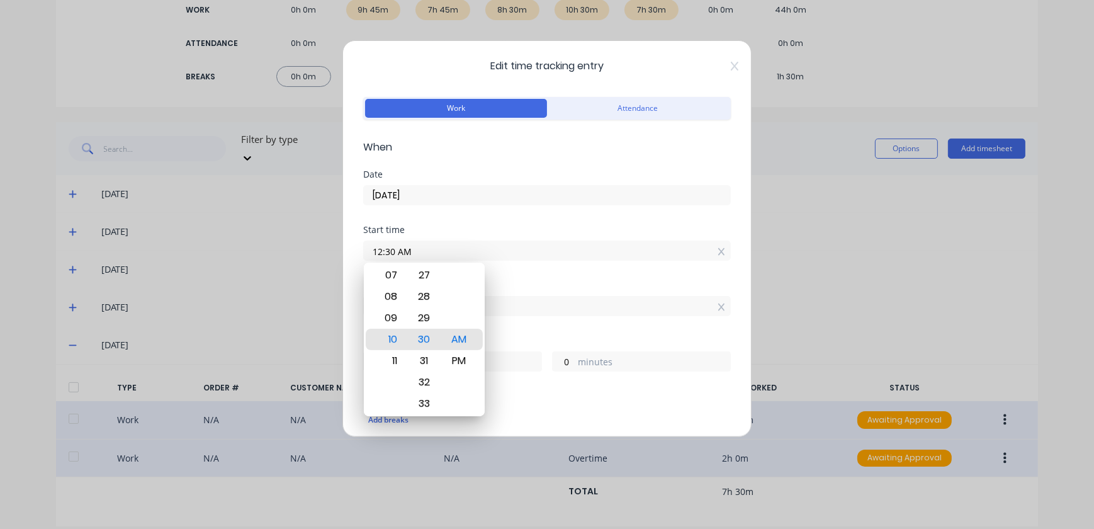
type input "12:30 AM"
type input "12"
click at [553, 283] on div "Finish time" at bounding box center [547, 285] width 368 height 9
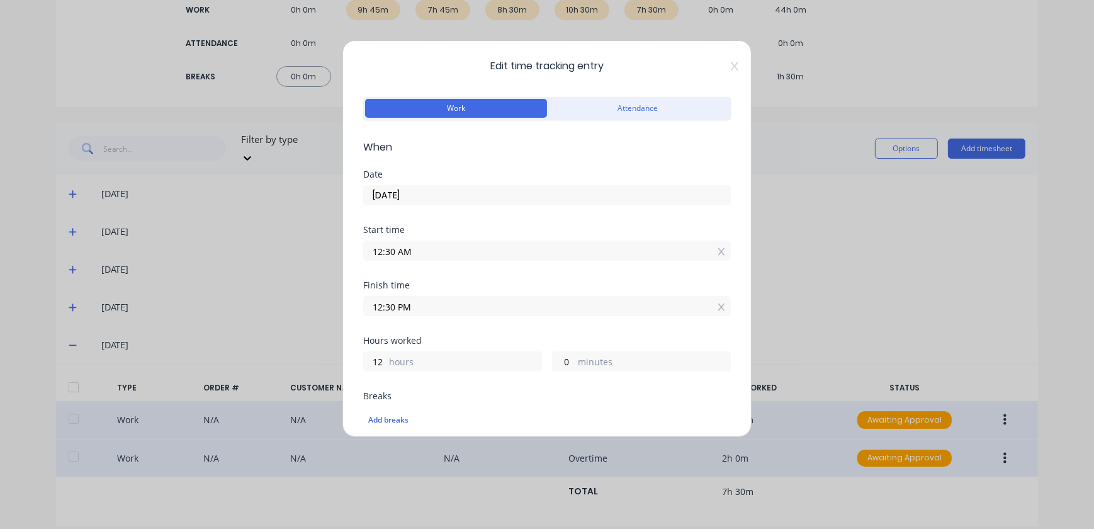
click at [535, 305] on input "12:30 PM" at bounding box center [547, 305] width 366 height 19
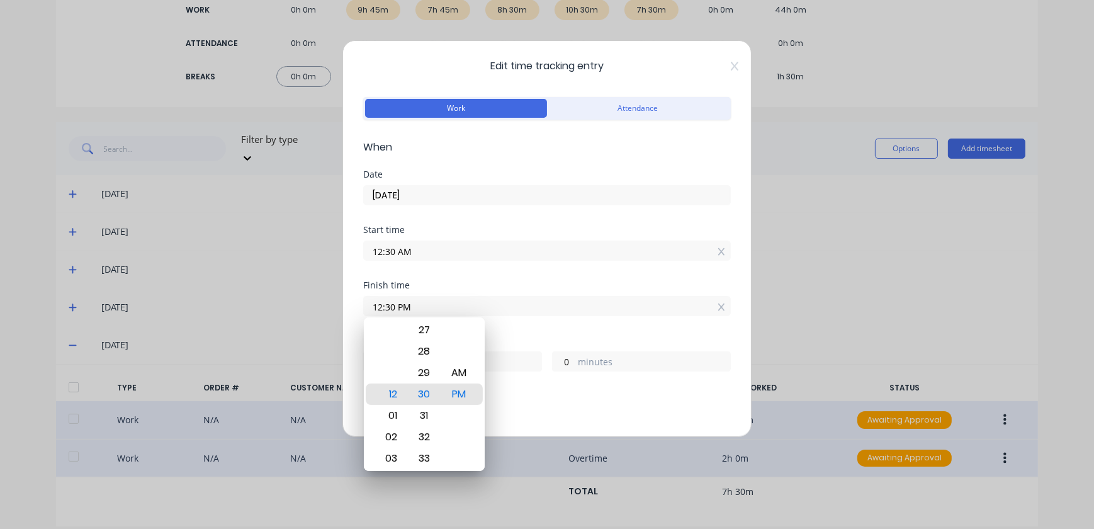
click at [379, 310] on input "12:30 PM" at bounding box center [547, 305] width 366 height 19
type input "01:30 PM"
type input "13"
click at [593, 320] on div "Finish time 01:30 PM" at bounding box center [547, 308] width 368 height 55
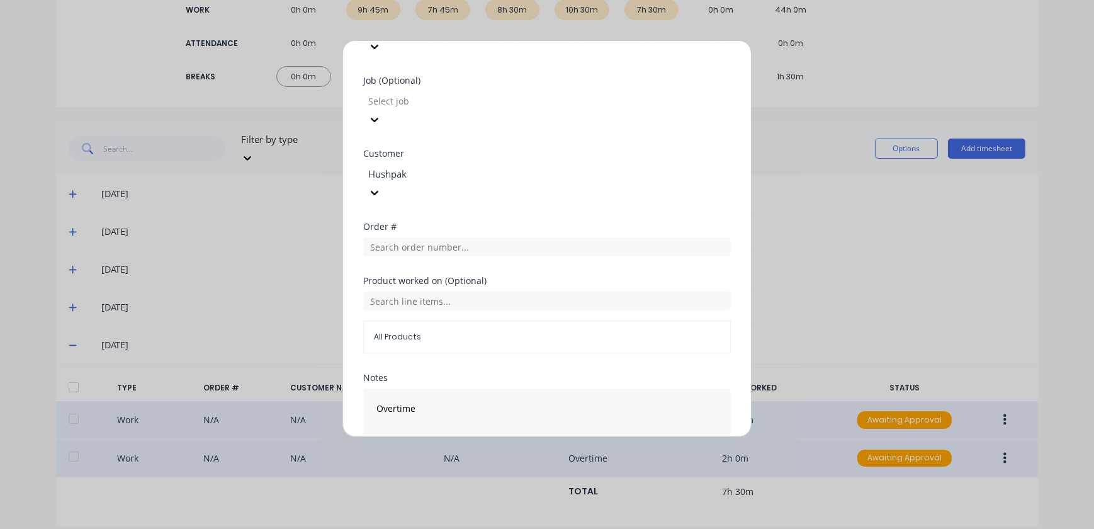
click at [518, 475] on button "Edit time tracking entry" at bounding box center [517, 485] width 108 height 20
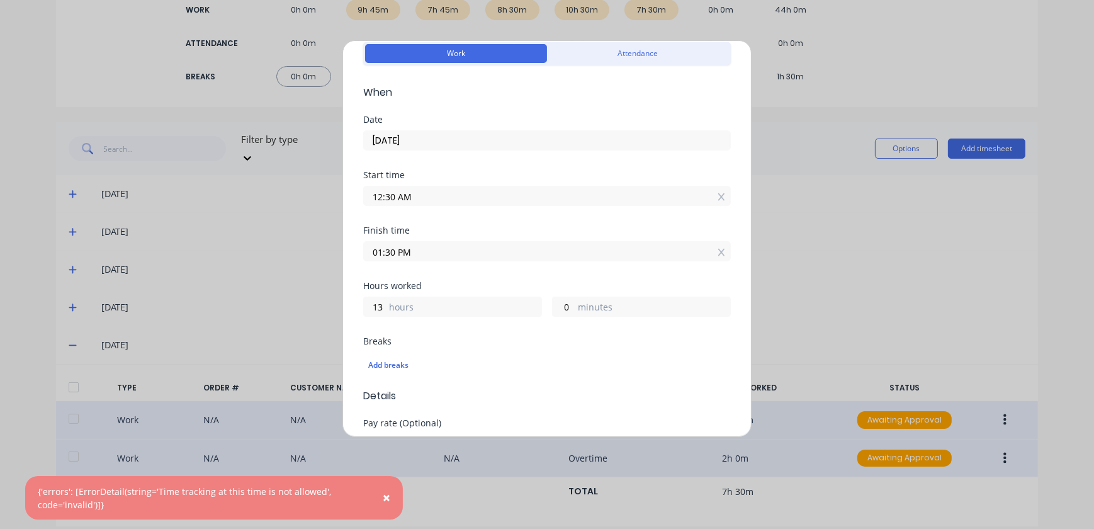
scroll to position [0, 0]
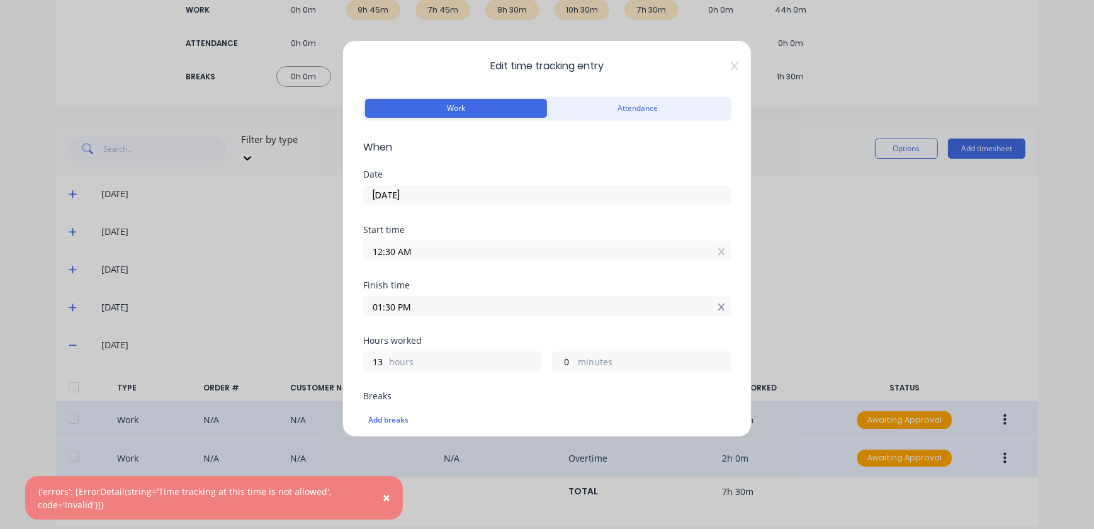
click at [718, 307] on icon at bounding box center [721, 307] width 7 height 9
click at [702, 247] on input "12:30 AM" at bounding box center [547, 250] width 366 height 19
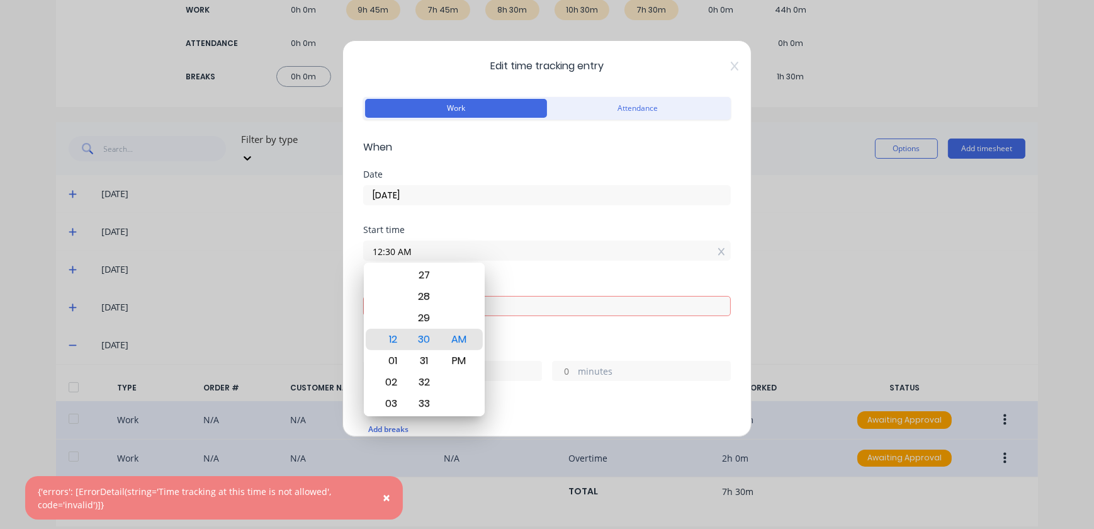
click at [708, 251] on input "12:30 AM" at bounding box center [547, 250] width 366 height 19
click at [462, 352] on div "PM" at bounding box center [458, 360] width 31 height 21
type input "12:30 PM"
click at [572, 262] on div "Start time 12:30 PM" at bounding box center [547, 252] width 368 height 55
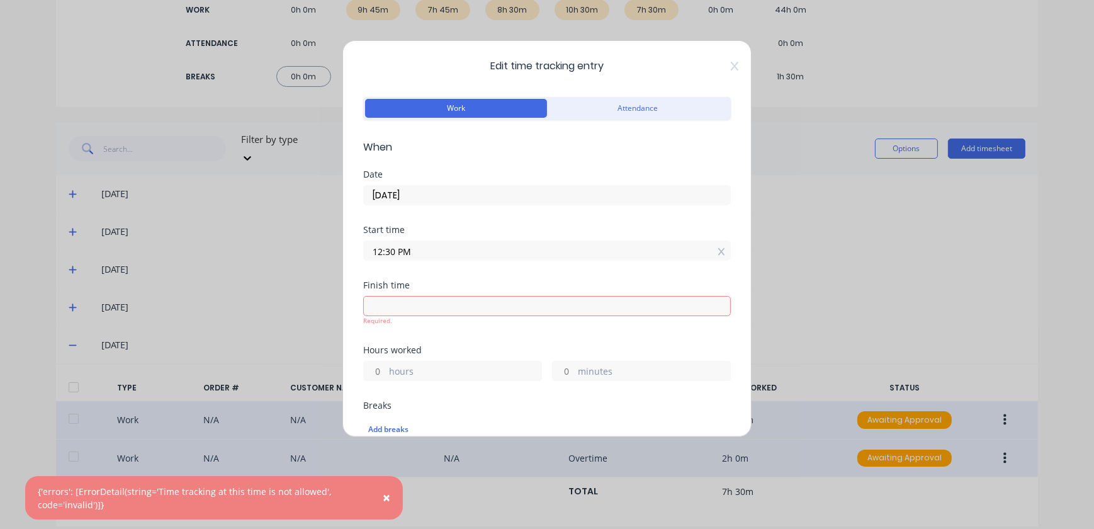
click at [553, 300] on input at bounding box center [547, 305] width 366 height 19
type input "07:21 AM"
type input "18"
type input "51"
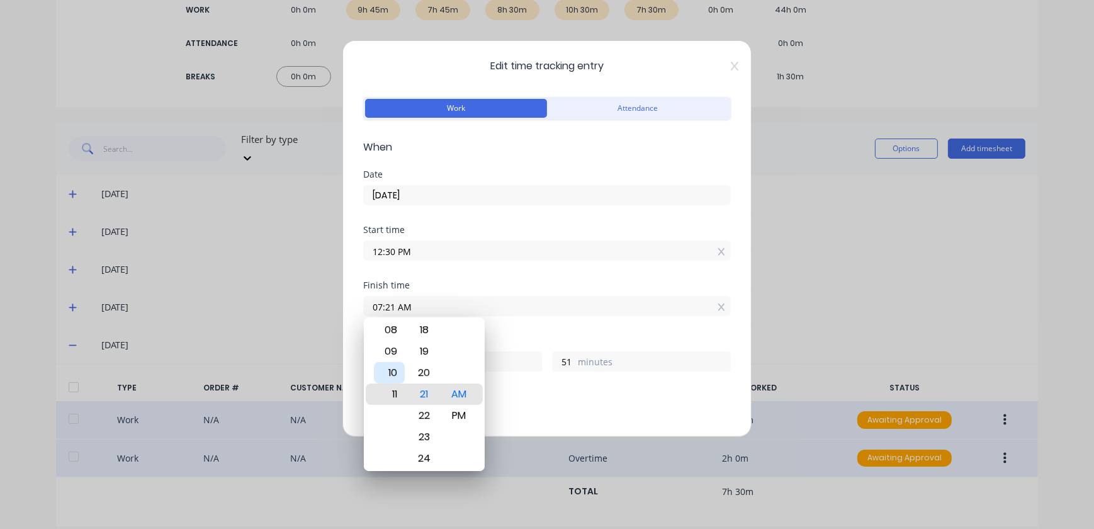
type input "11:21 AM"
type input "22"
type input "09:21 AM"
type input "20"
type input "07:21 AM"
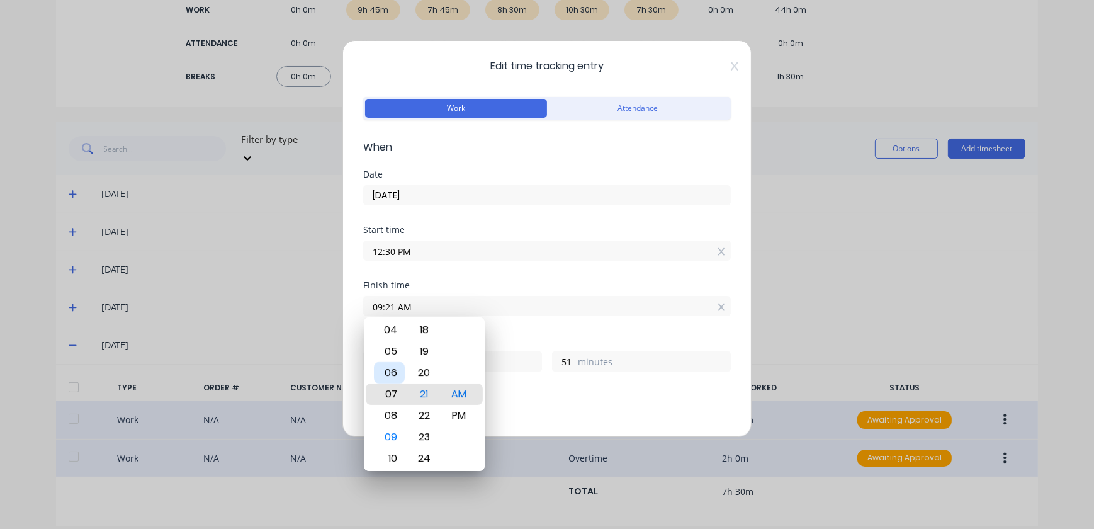
type input "18"
type input "03:21 AM"
type input "14"
type input "01:21 AM"
type input "12"
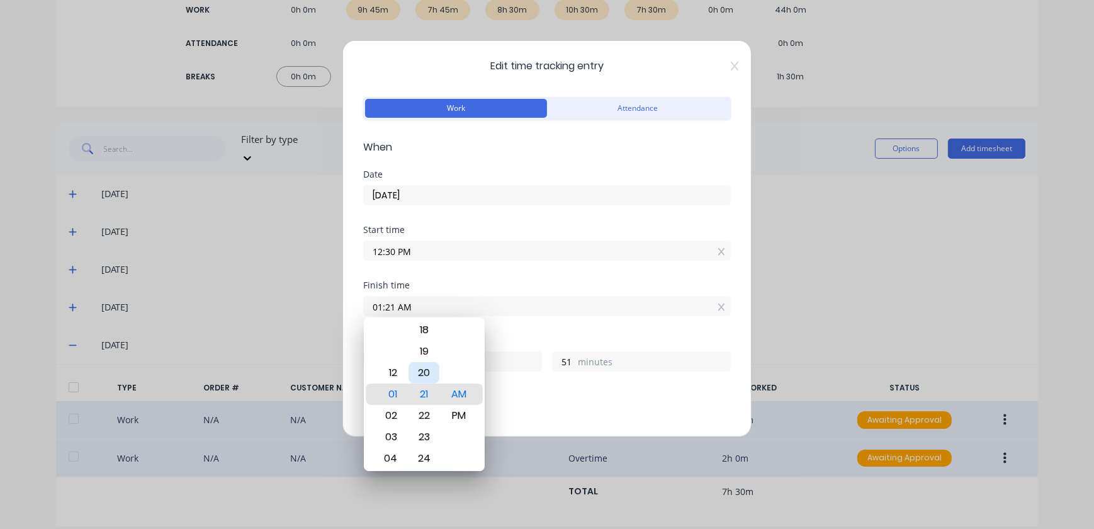
type input "01:23 AM"
type input "53"
type input "01:26 AM"
type input "56"
type input "01:29 AM"
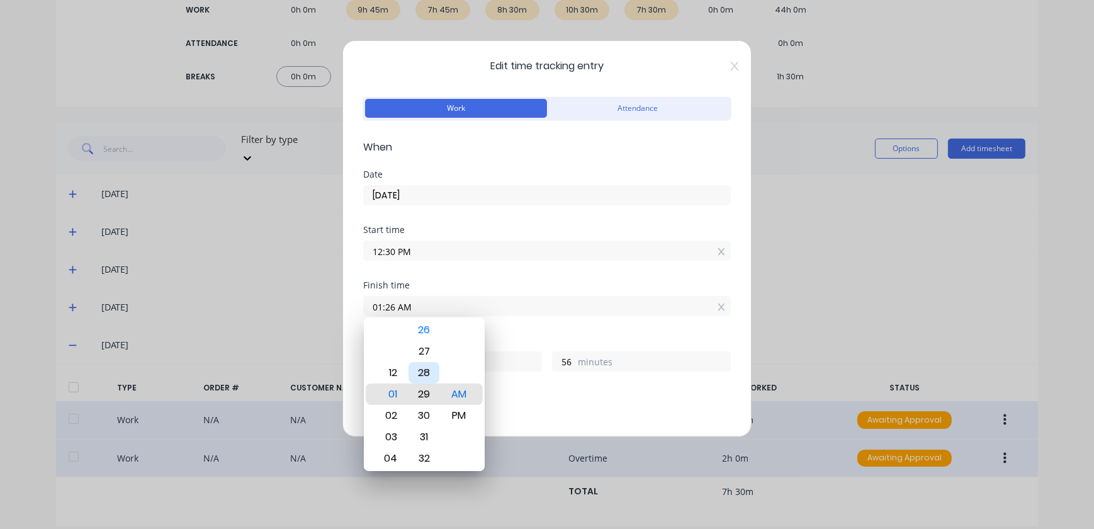
type input "59"
type input "01:31 AM"
type input "13"
type input "1"
click at [434, 376] on div "30" at bounding box center [424, 372] width 31 height 21
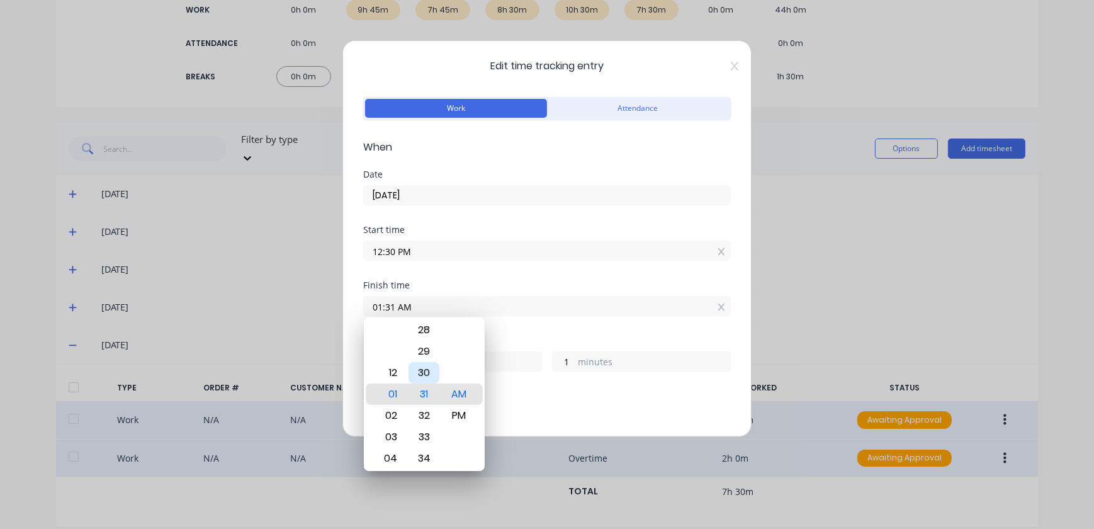
type input "01:30 AM"
type input "0"
click at [570, 413] on div "Add breaks" at bounding box center [547, 420] width 358 height 16
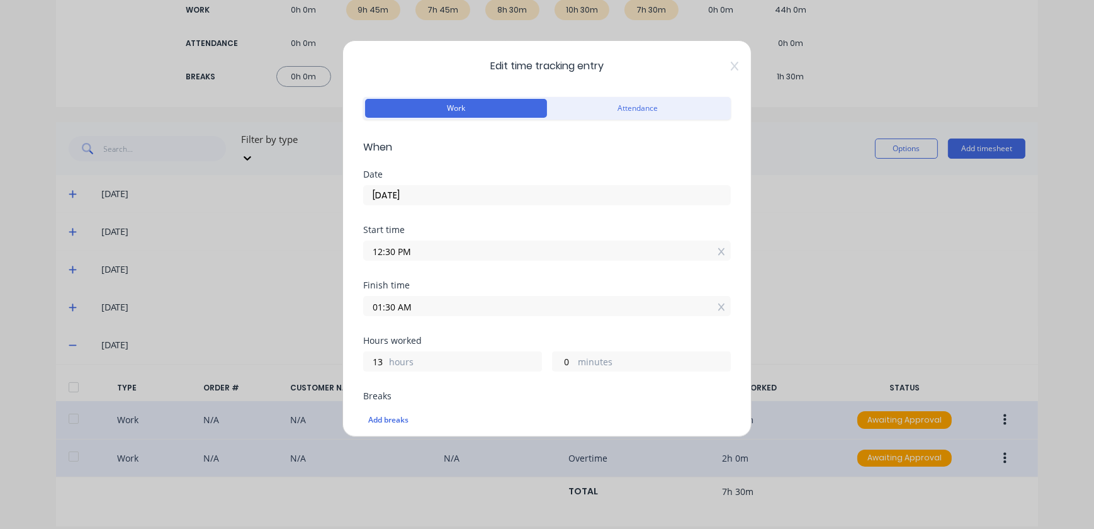
click at [422, 312] on input "01:30 AM" at bounding box center [547, 305] width 366 height 19
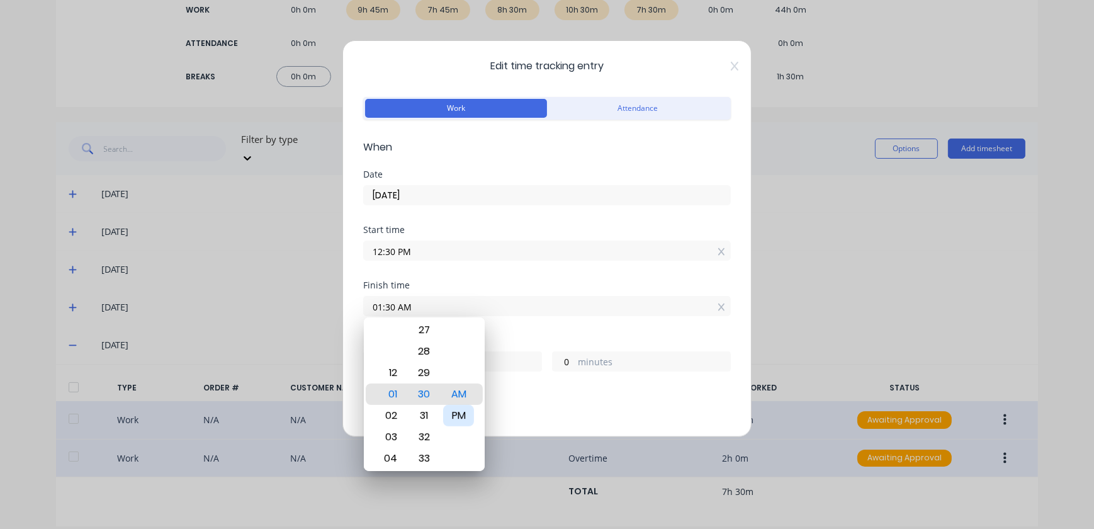
click at [453, 417] on div "PM" at bounding box center [458, 415] width 31 height 21
type input "01:30 PM"
type input "1"
click at [592, 395] on div "Breaks" at bounding box center [547, 396] width 368 height 9
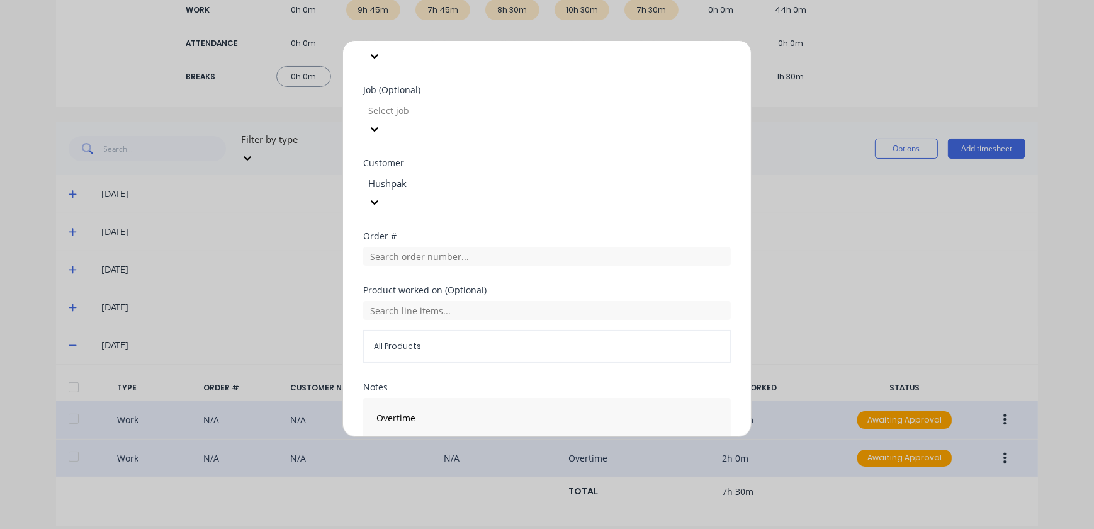
scroll to position [543, 0]
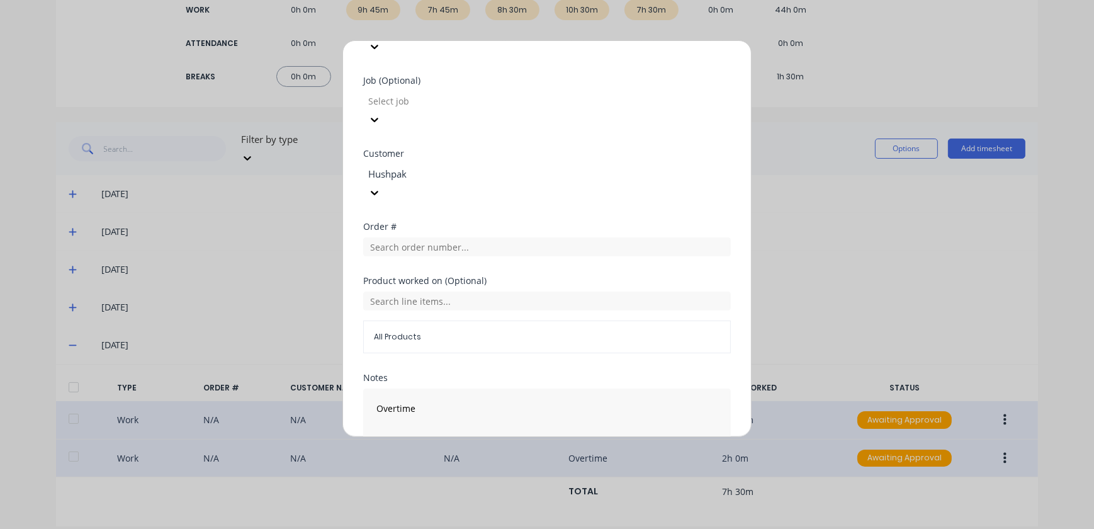
click at [529, 475] on button "Edit time tracking entry" at bounding box center [517, 485] width 108 height 20
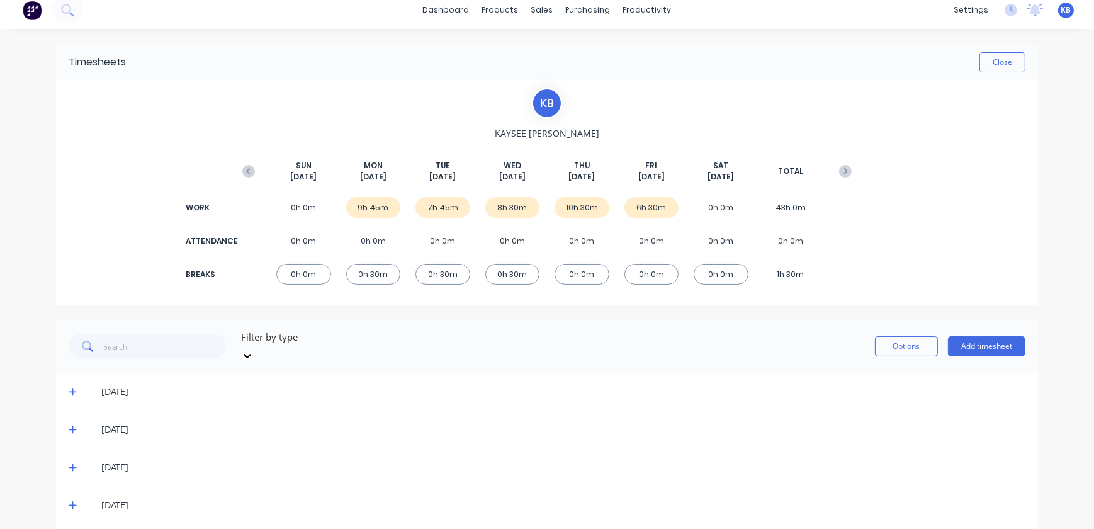
scroll to position [0, 0]
